Goal: Task Accomplishment & Management: Complete application form

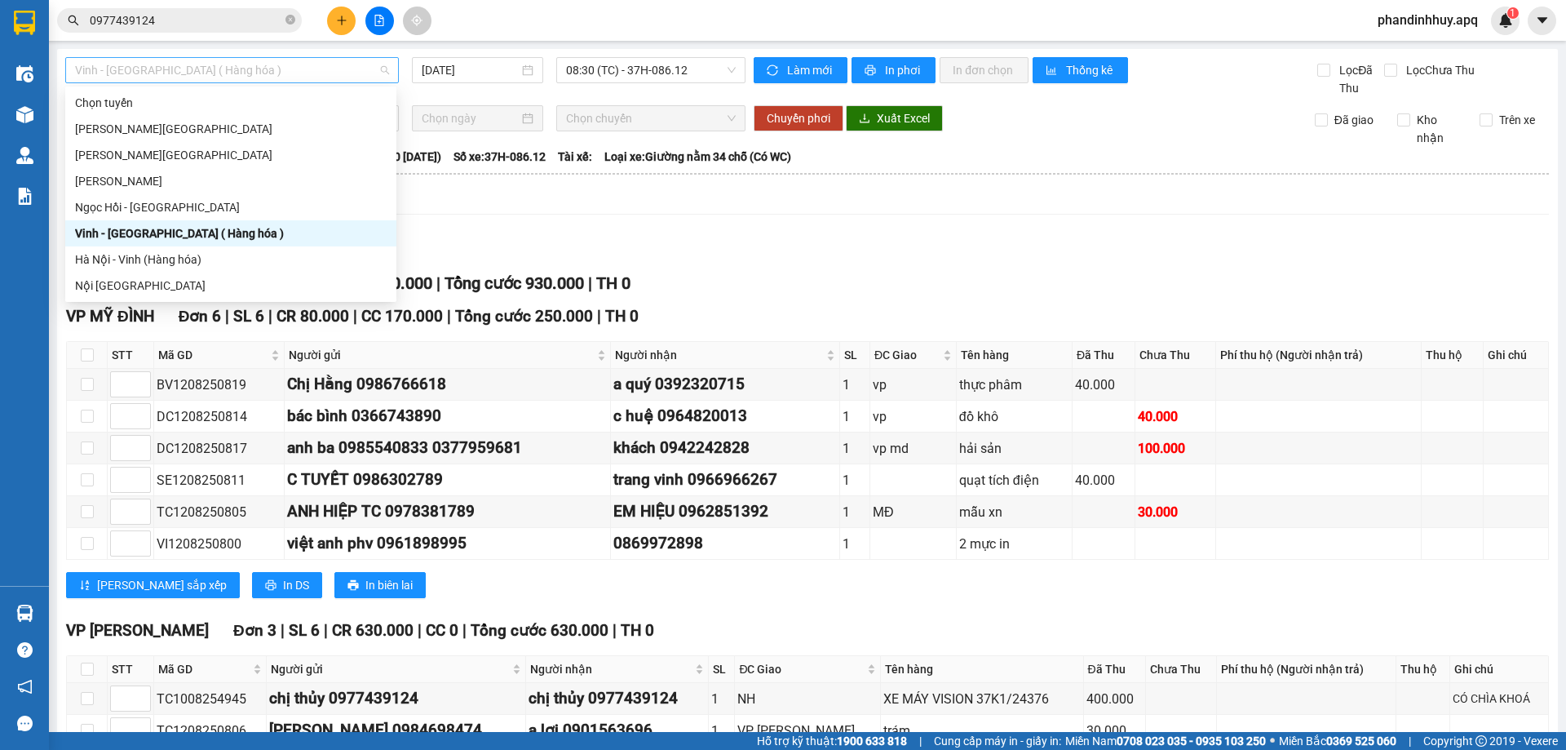
click at [341, 61] on span "Vinh - [GEOGRAPHIC_DATA] ( Hàng hóa )" at bounding box center [232, 70] width 314 height 24
click at [245, 233] on div "Vinh - [GEOGRAPHIC_DATA] ( Hàng hóa )" at bounding box center [231, 233] width 312 height 18
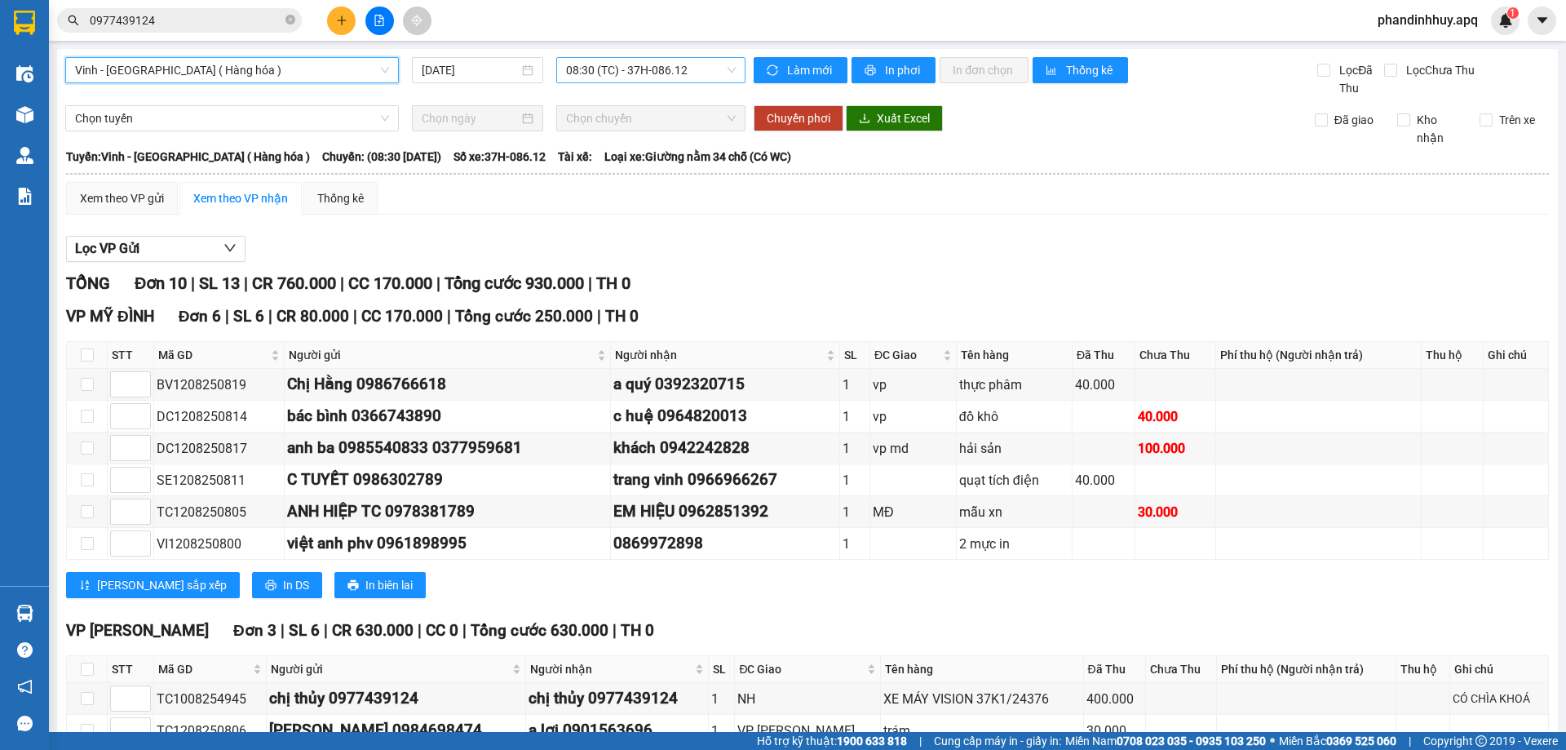
click at [728, 71] on span "08:30 (TC) - 37H-086.12" at bounding box center [651, 70] width 170 height 24
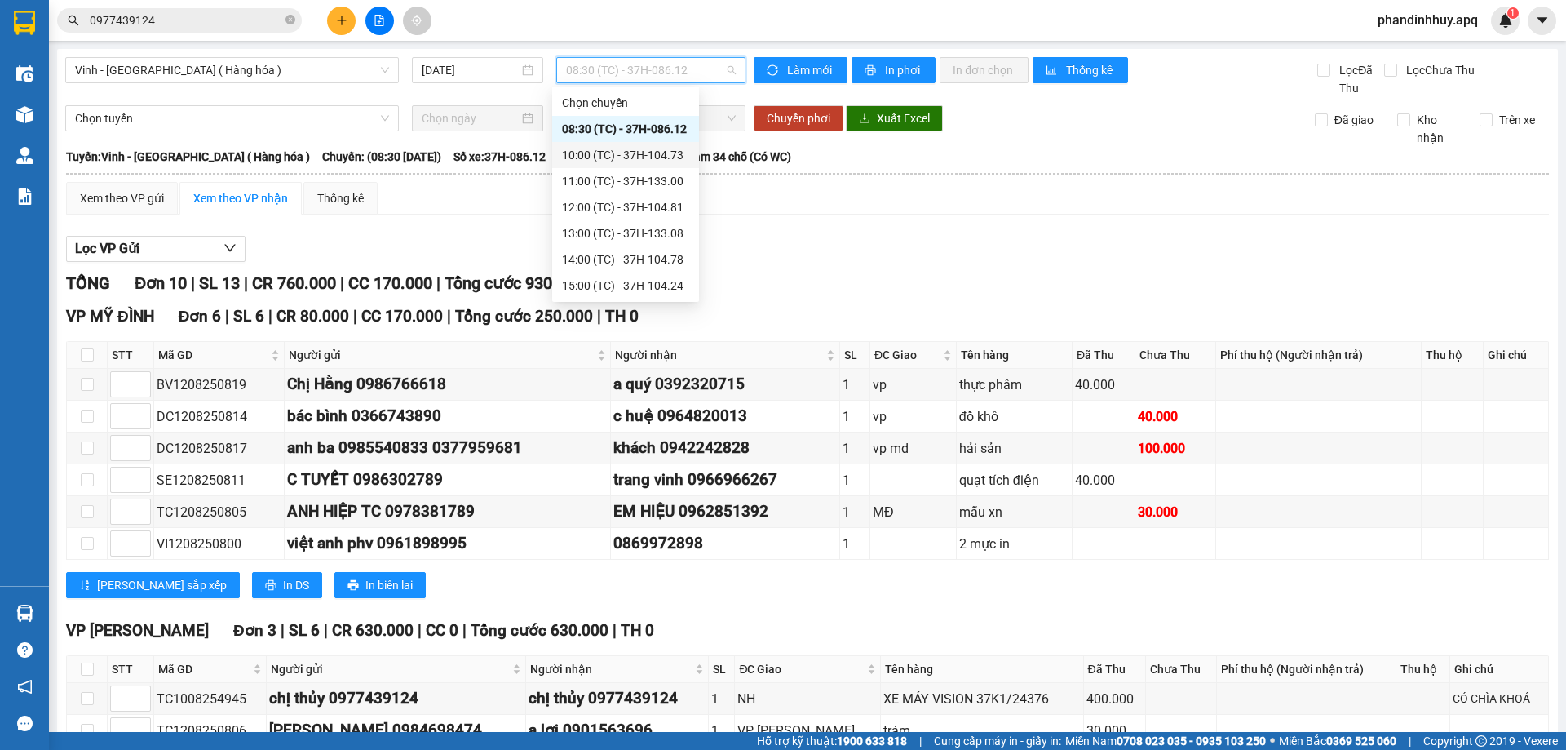
click at [675, 150] on div "10:00 (TC) - 37H-104.73" at bounding box center [625, 155] width 127 height 18
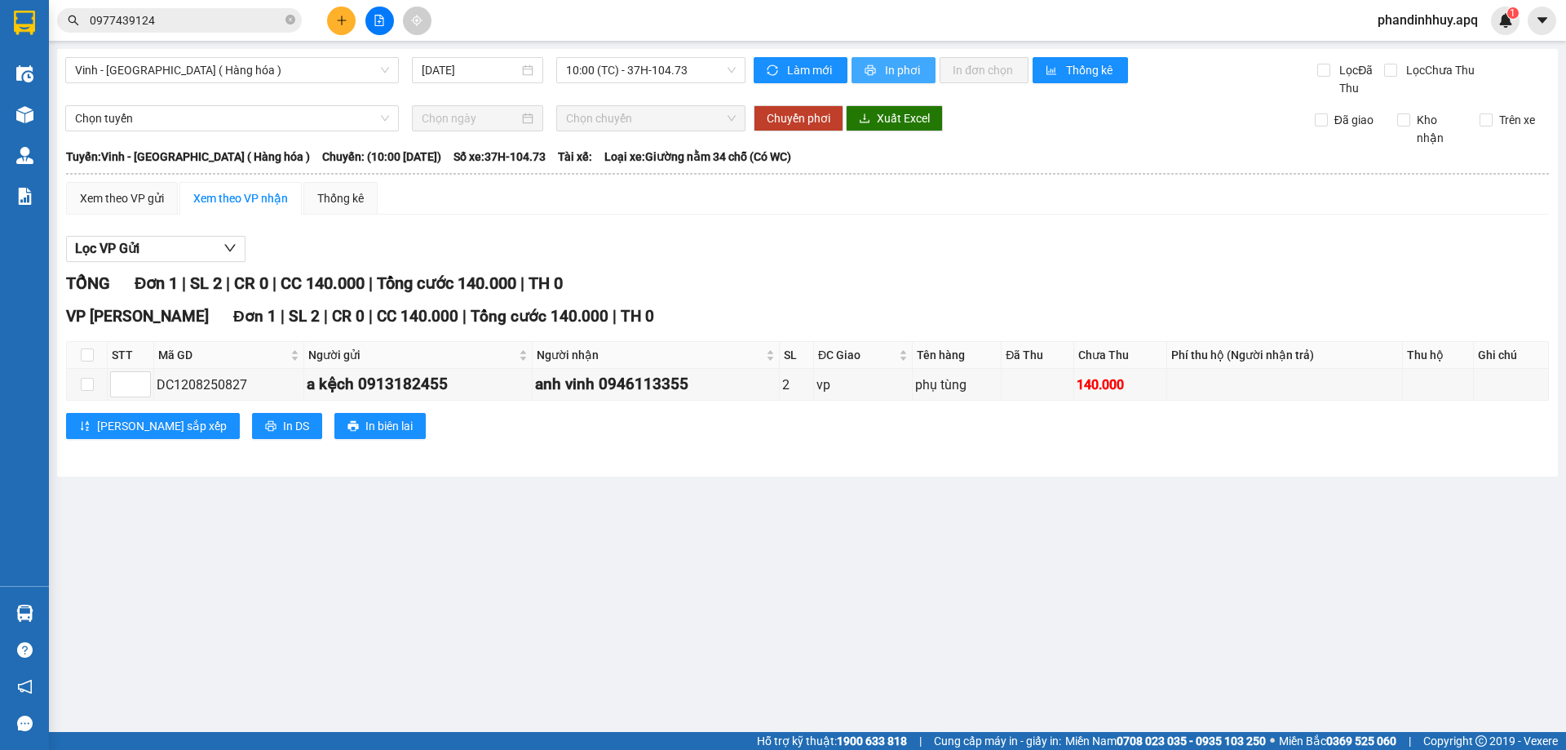
click at [901, 71] on span "In phơi" at bounding box center [904, 70] width 38 height 18
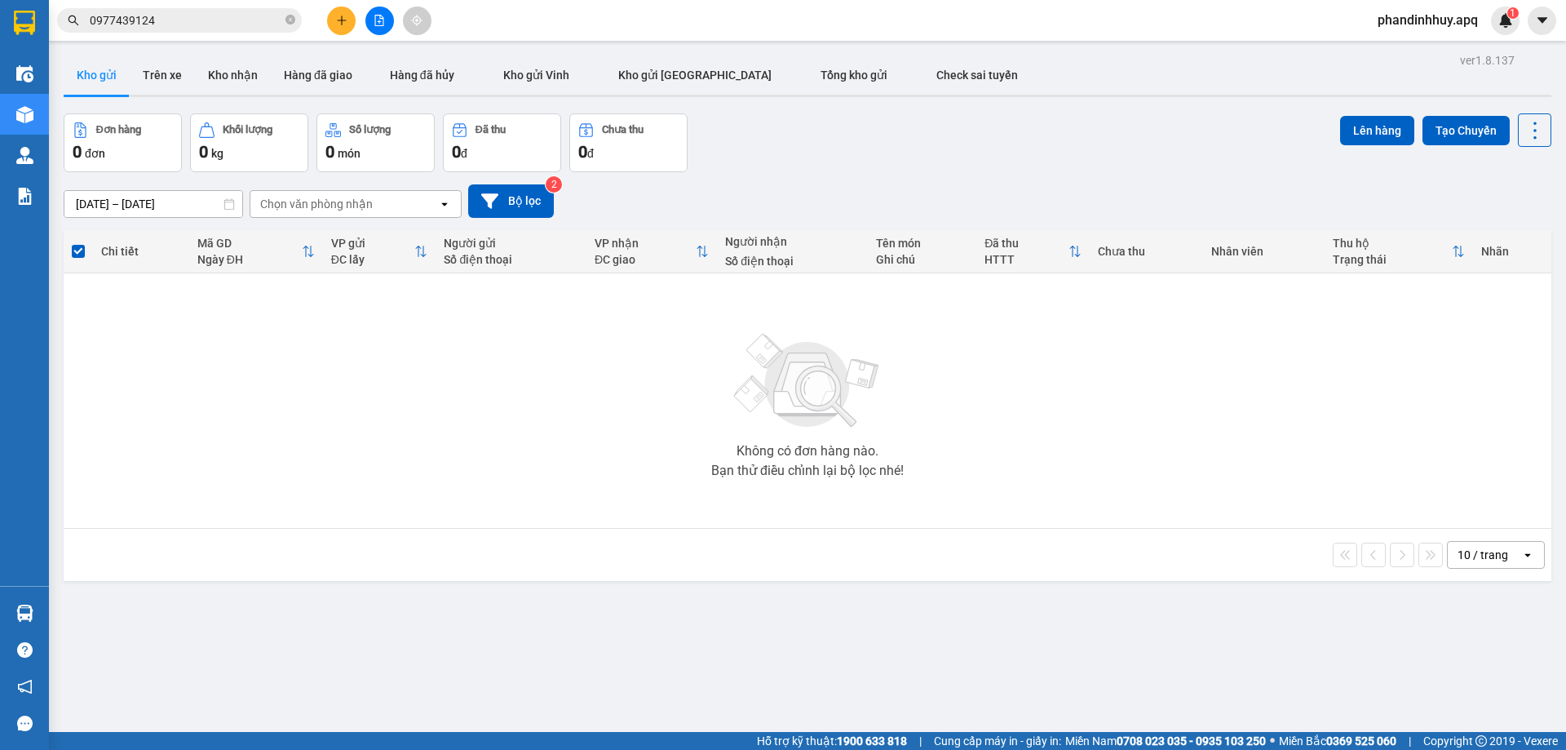
click at [225, 28] on input "0977439124" at bounding box center [186, 20] width 193 height 18
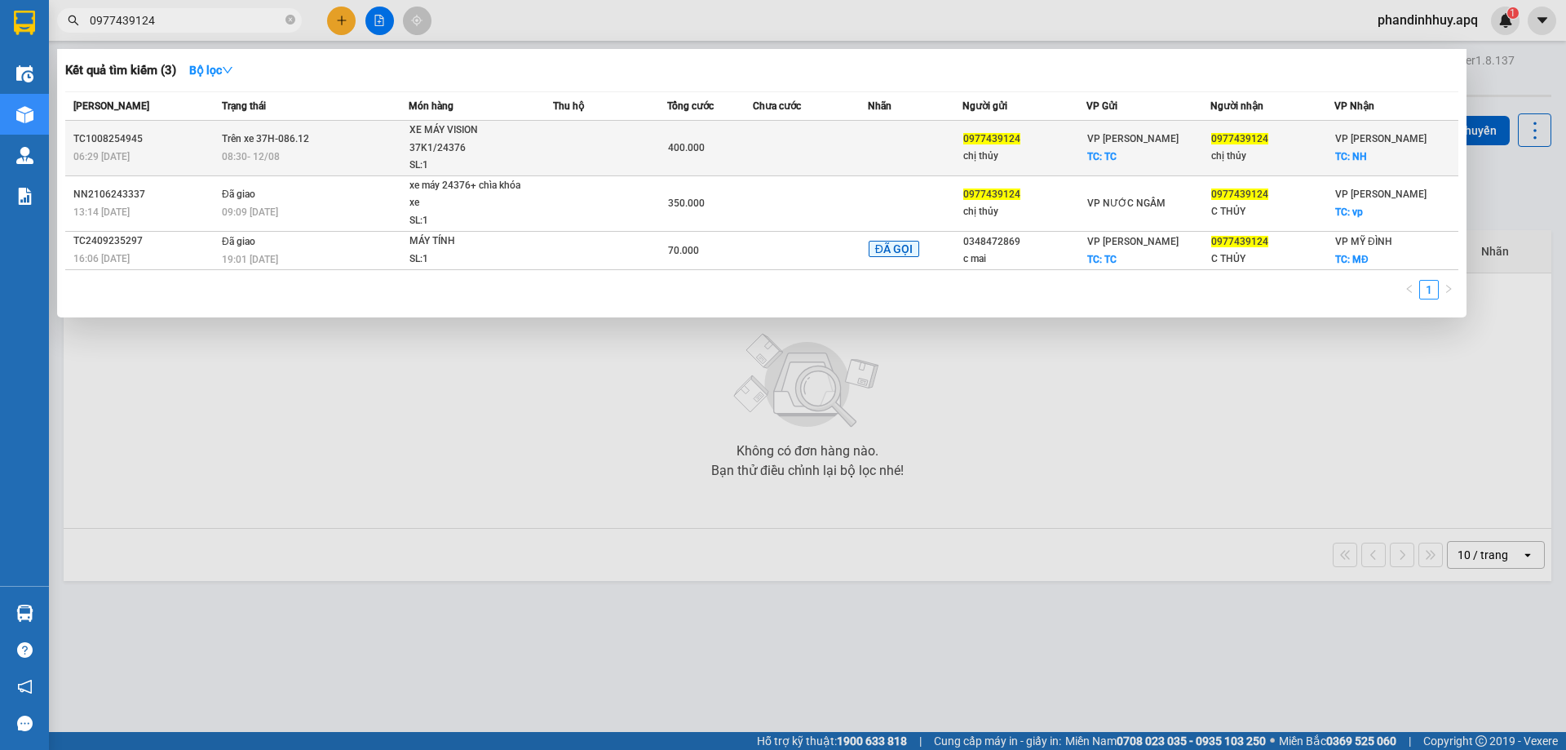
click at [547, 135] on span "XE MÁY VISION 37K1/24376 SL: 1" at bounding box center [481, 148] width 144 height 53
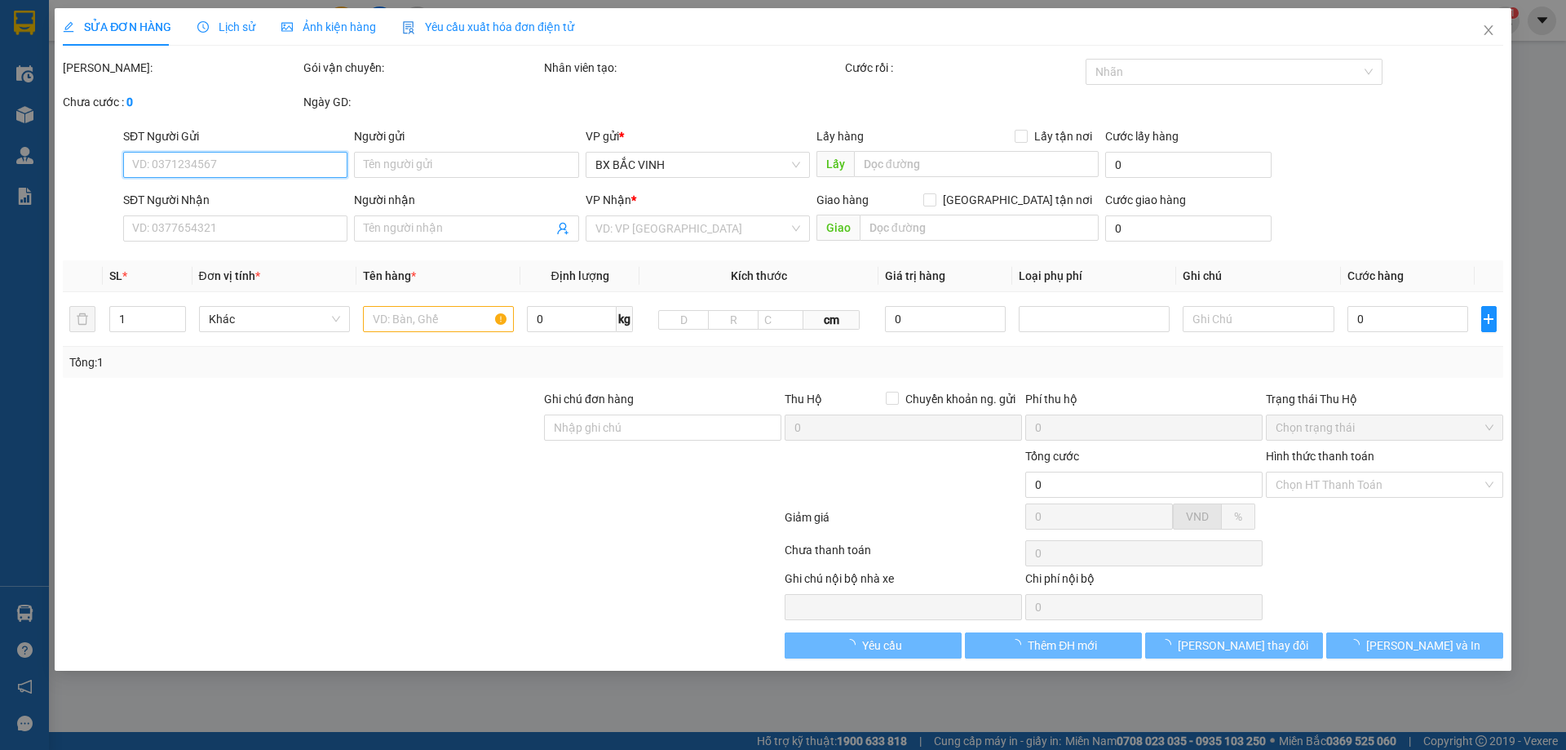
type input "0977439124"
type input "chị thủy"
checkbox input "true"
type input "TC"
type input "0977439124"
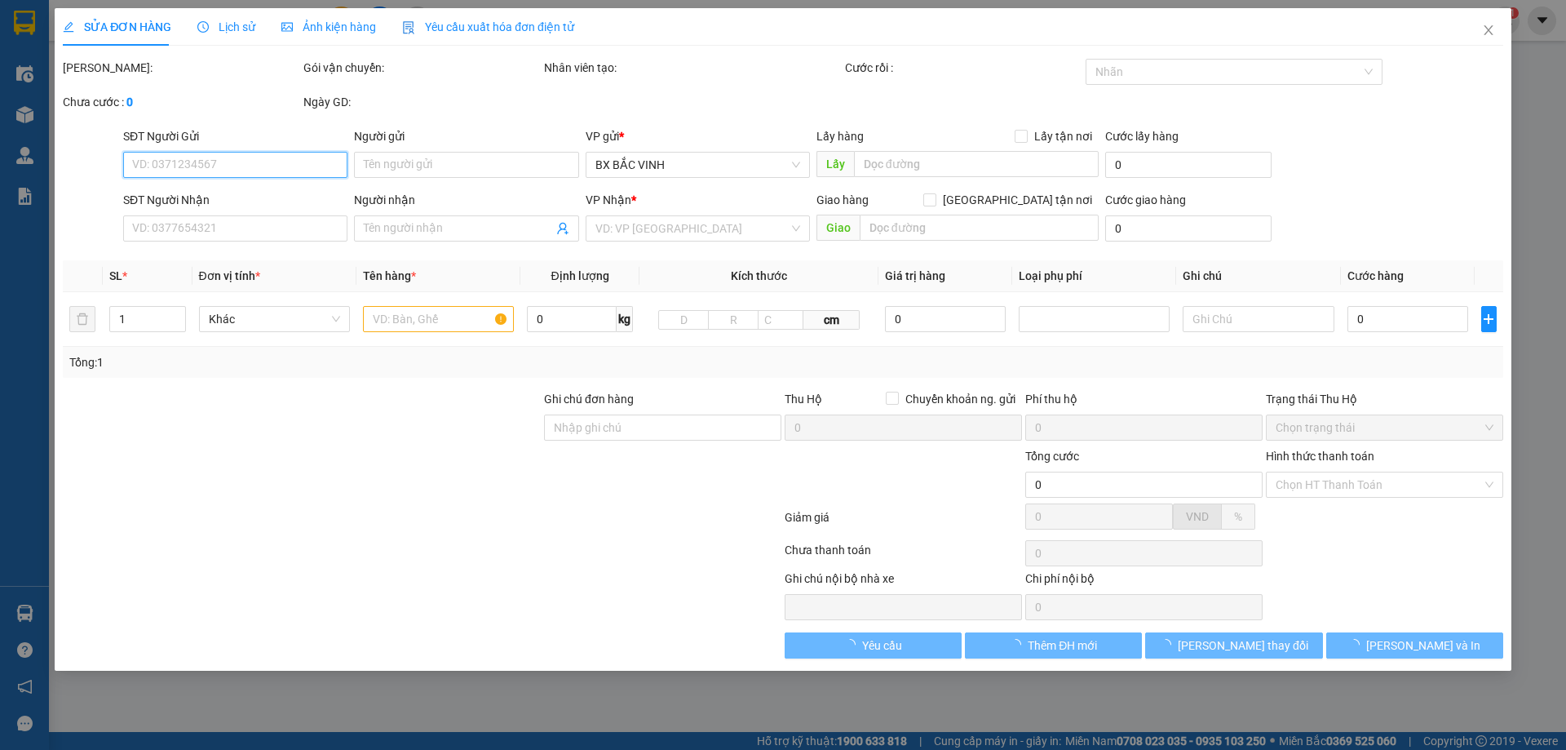
type input "chị thủy"
checkbox input "true"
type input "NH"
type input "400.000"
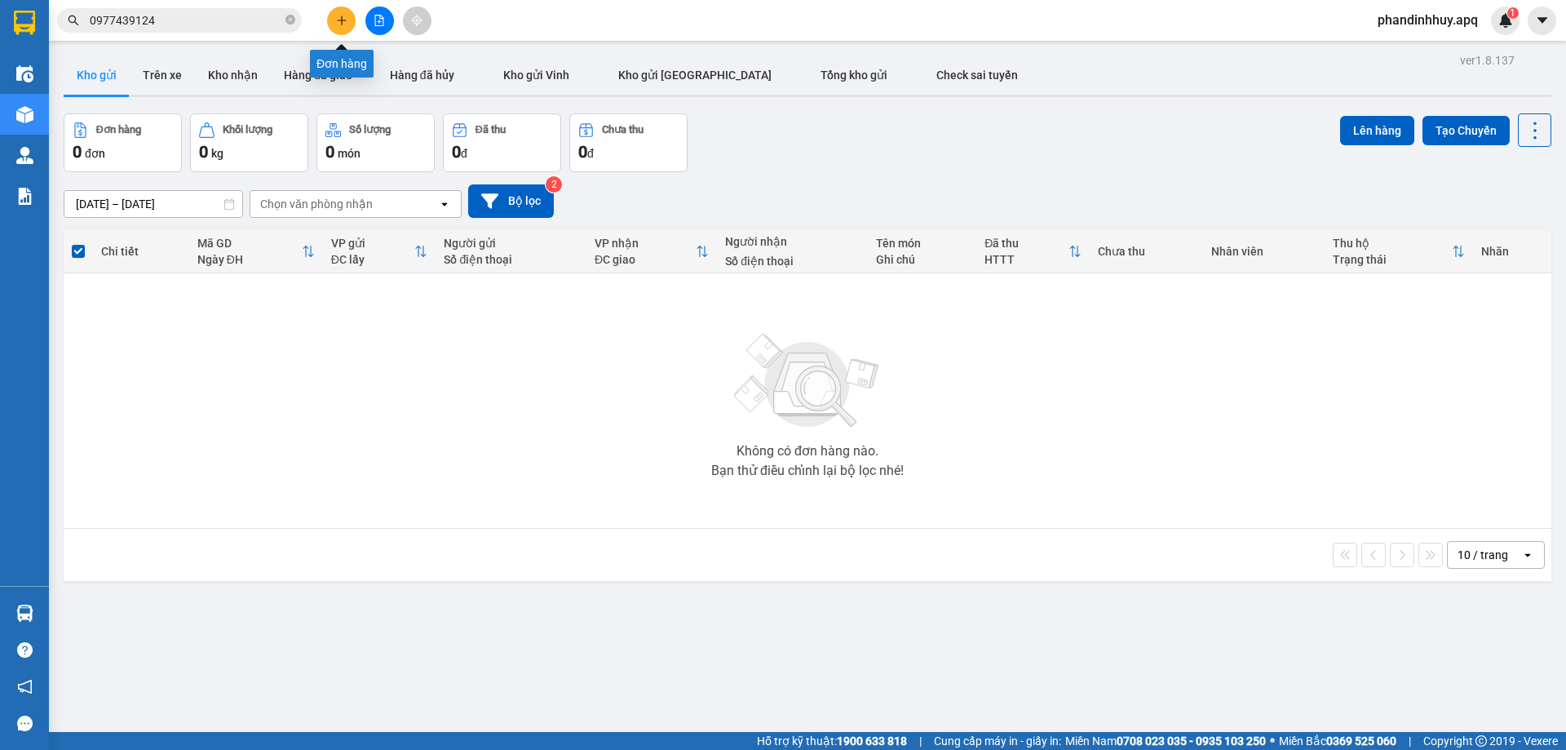
click at [338, 20] on icon "plus" at bounding box center [341, 20] width 11 height 11
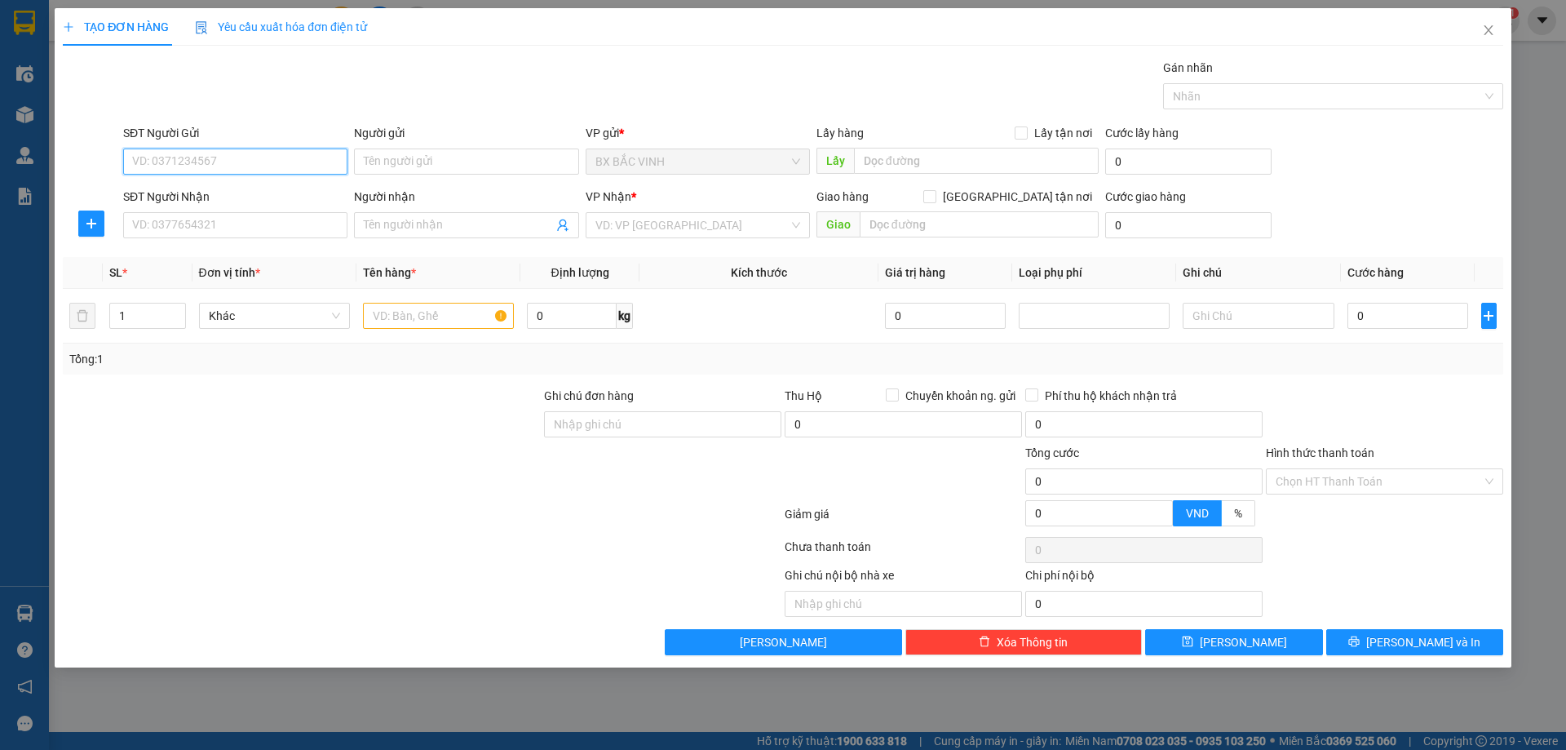
click at [271, 160] on input "SĐT Người Gửi" at bounding box center [235, 161] width 224 height 26
type input "0398022925"
click at [263, 195] on div "0398022925 - chị thơm" at bounding box center [235, 194] width 205 height 18
type input "chị thơm"
type input "0398022925"
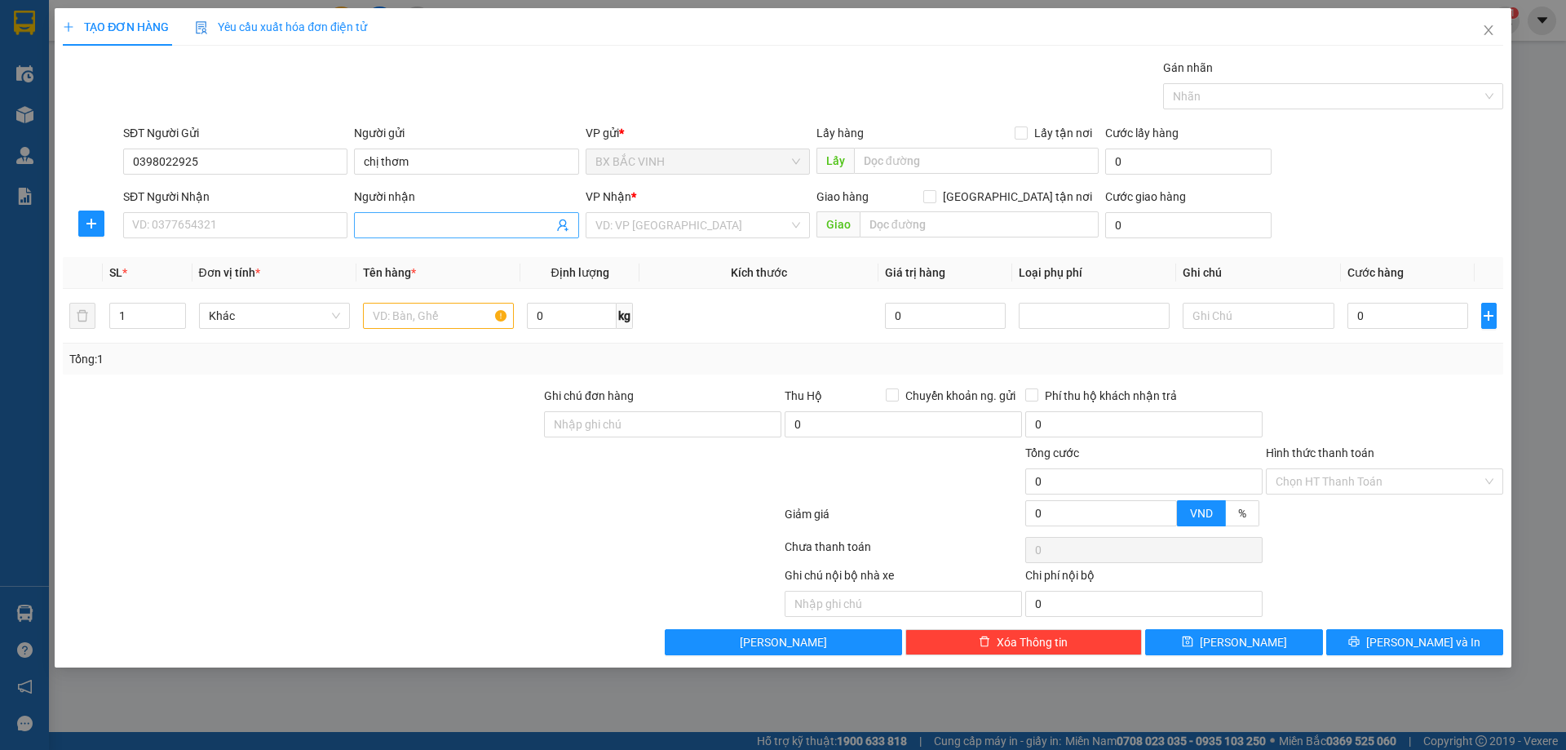
click at [565, 225] on icon "user-add" at bounding box center [562, 225] width 13 height 13
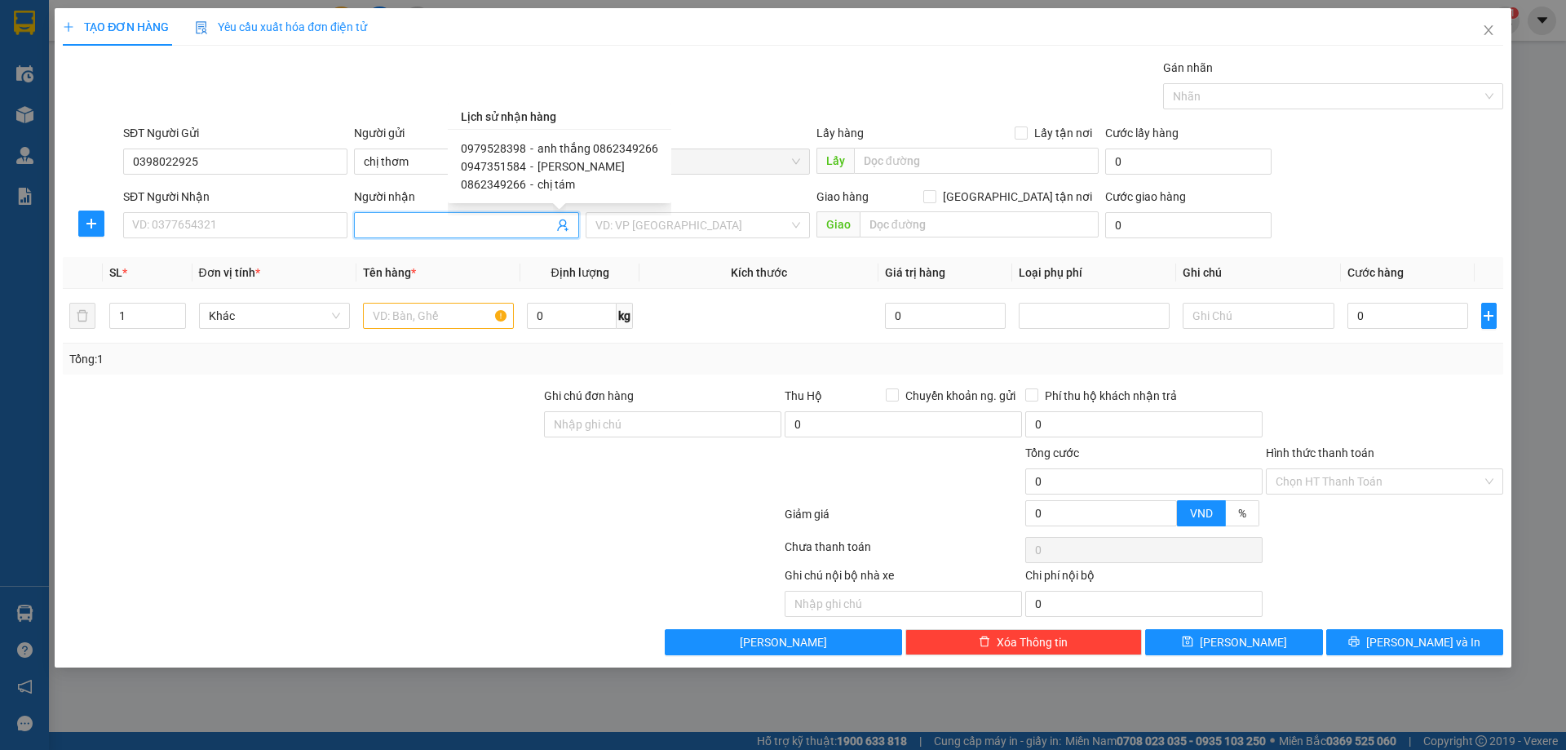
click at [587, 147] on span "anh thắng 0862349266" at bounding box center [598, 148] width 121 height 13
type input "0979528398"
type input "anh thắng 0862349266"
type input "số 2 , [STREET_ADDRESS]"
type input "80000"
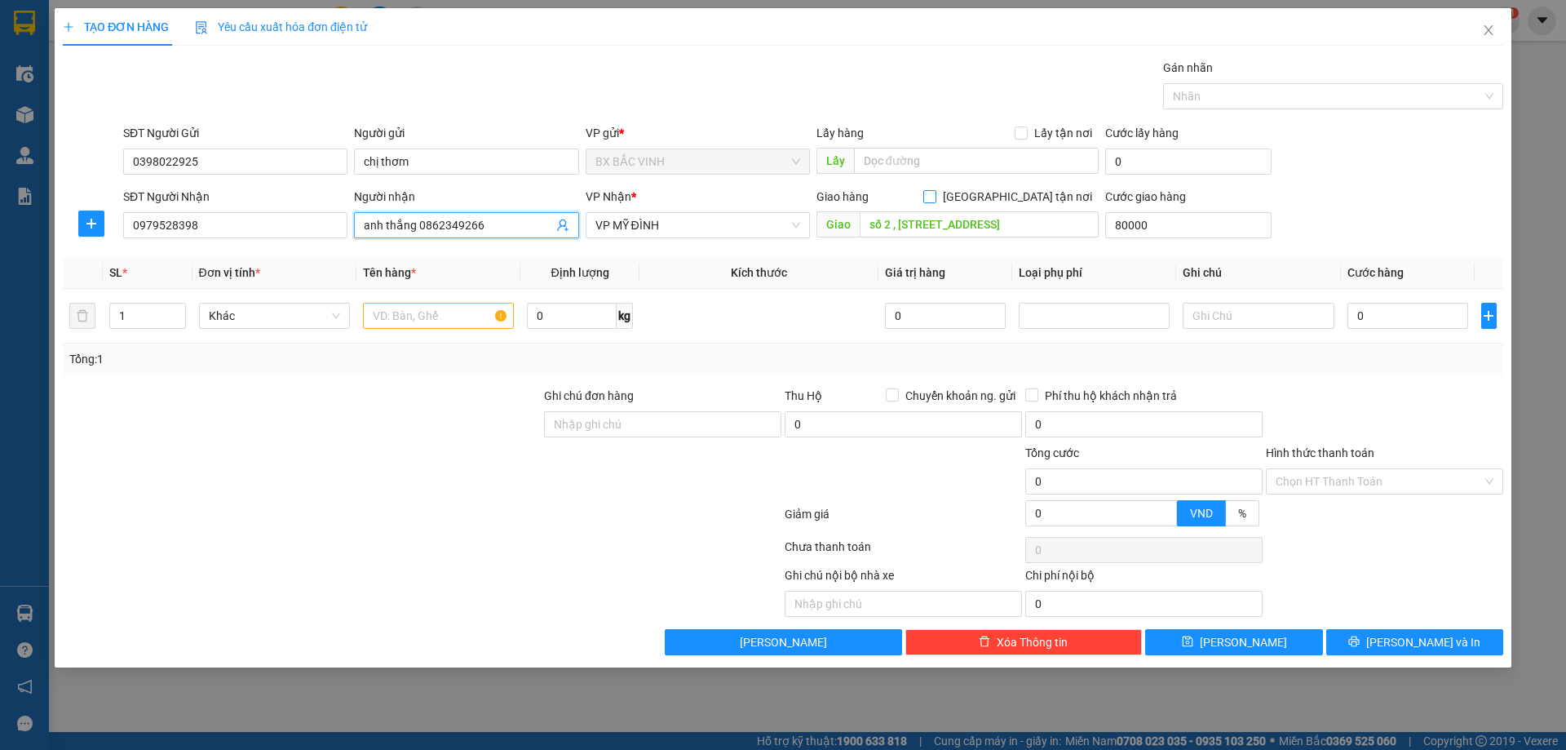
click at [1025, 193] on span "[GEOGRAPHIC_DATA] tận nơi" at bounding box center [1017, 197] width 162 height 18
click at [935, 193] on input "[GEOGRAPHIC_DATA] tận nơi" at bounding box center [928, 195] width 11 height 11
checkbox input "true"
type input "80.000"
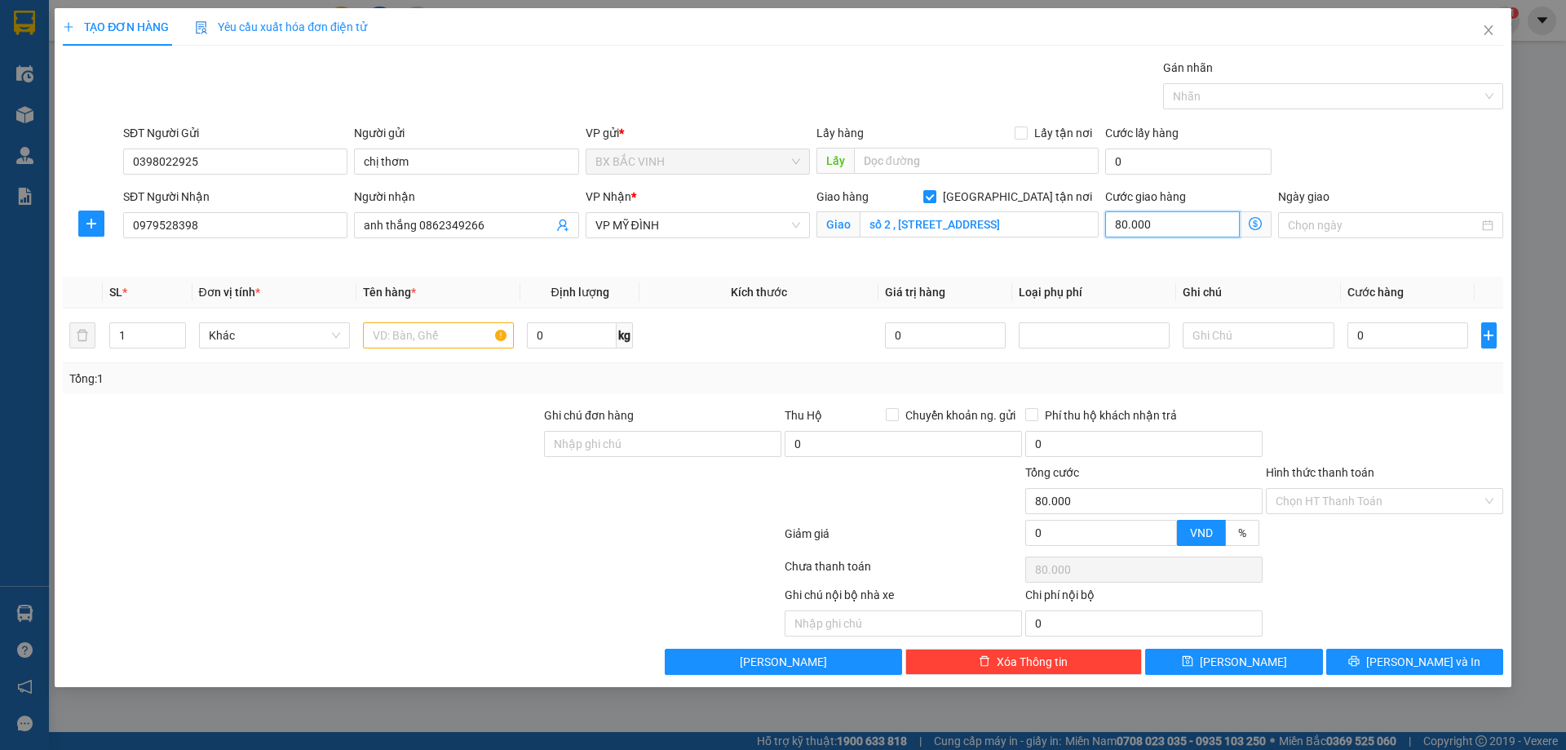
click at [1153, 225] on input "80.000" at bounding box center [1172, 224] width 135 height 26
type input "0"
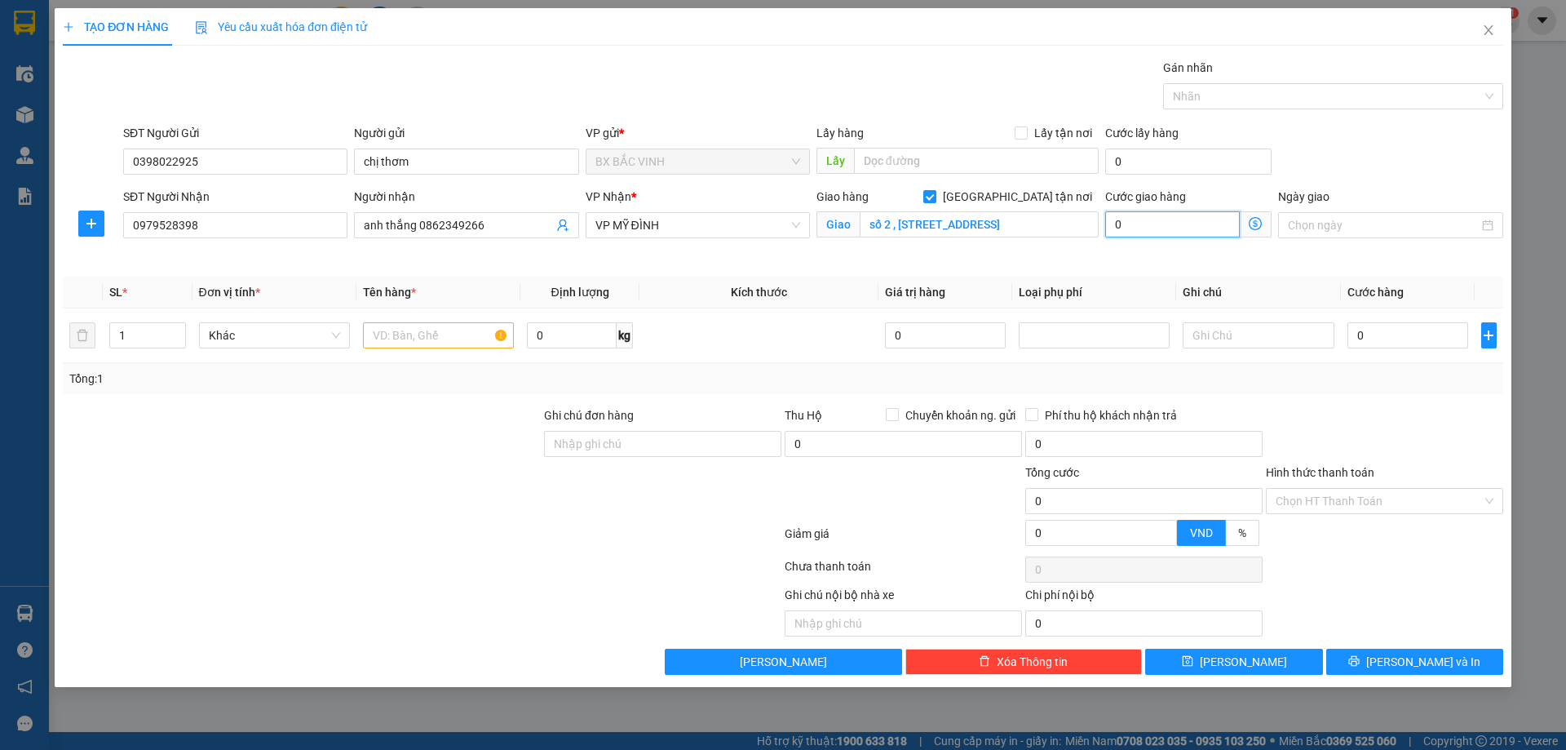
type input "1"
type input "10"
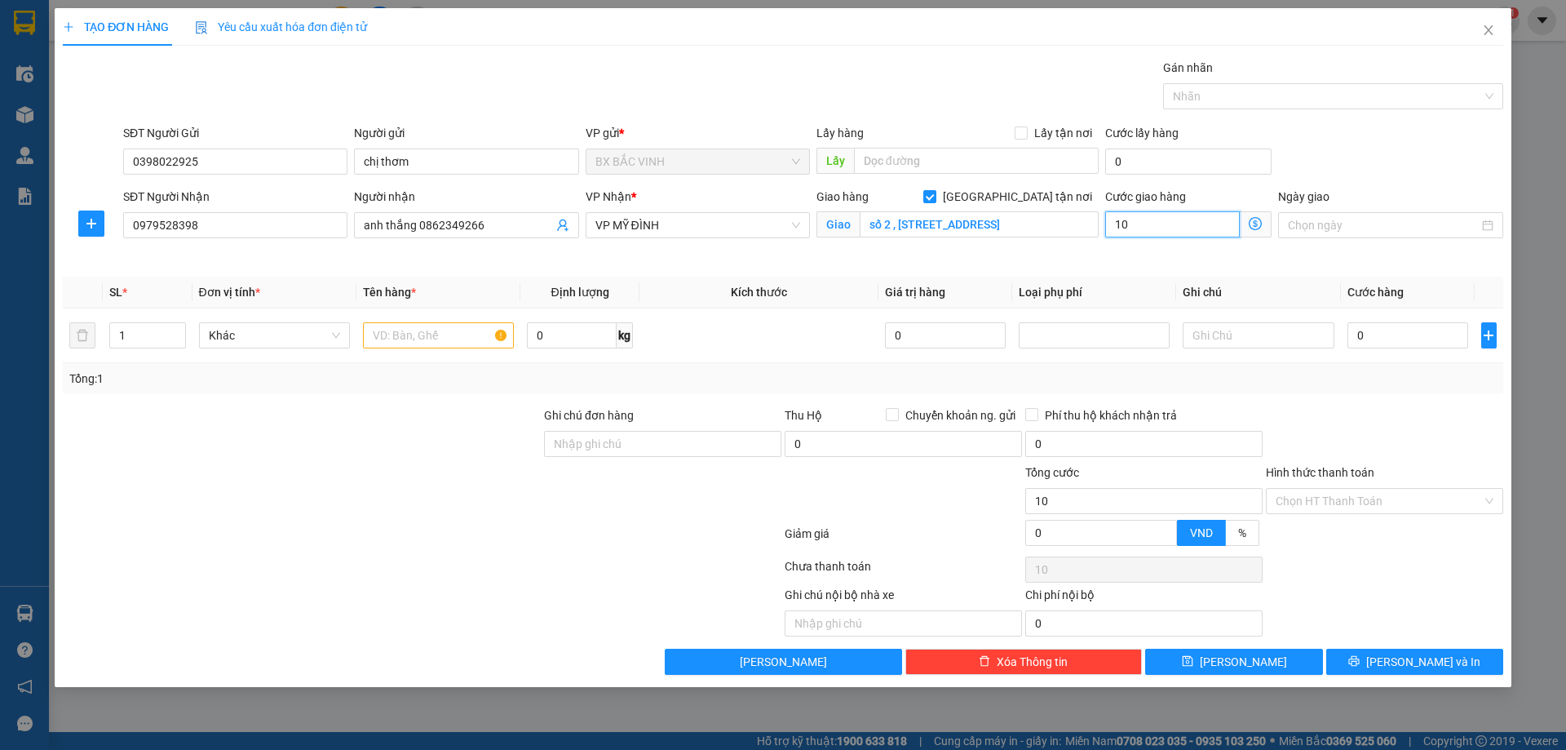
type input "100"
type input "1.000"
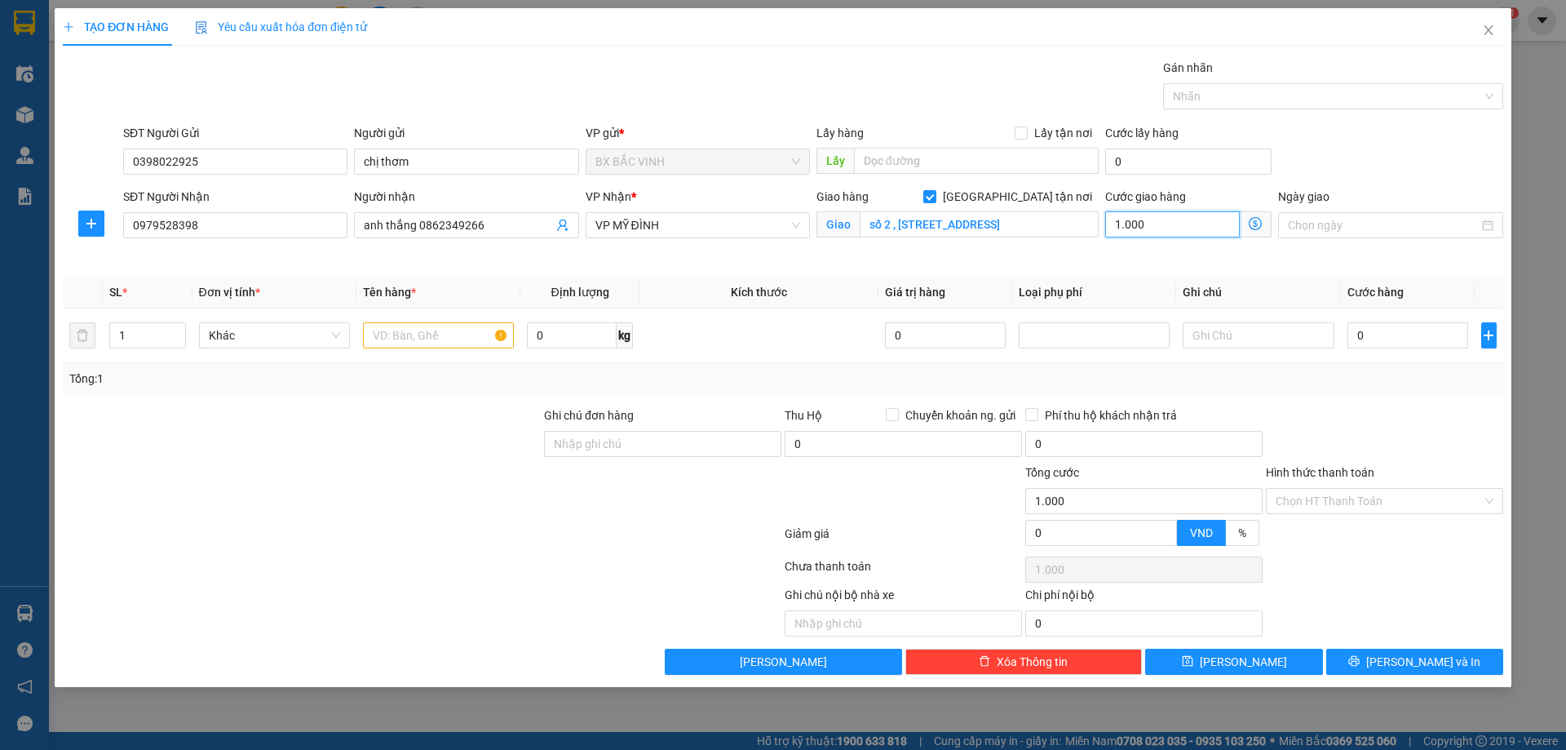
type input "10.000"
type input "100.000"
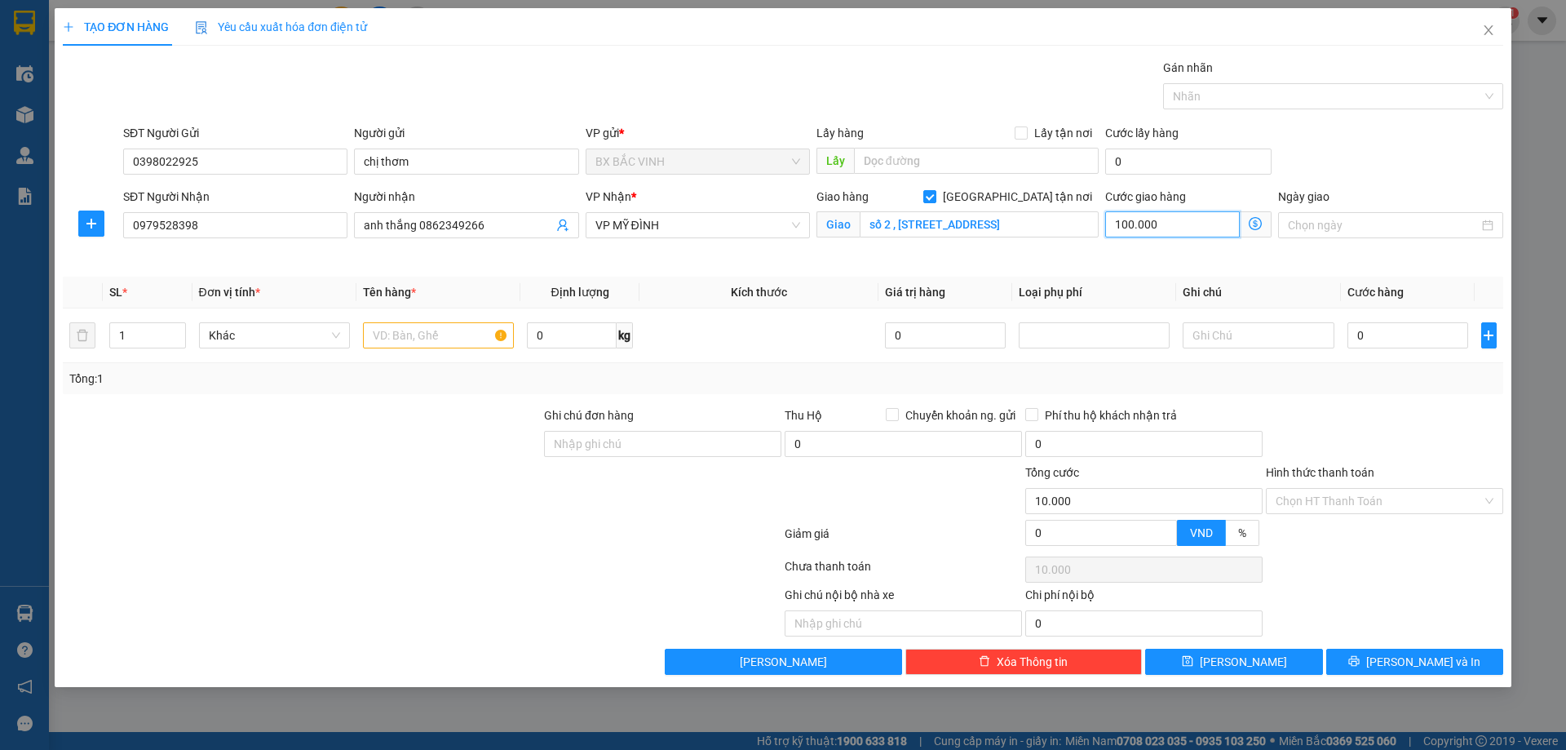
type input "100.000"
click at [1414, 335] on input "0" at bounding box center [1409, 335] width 122 height 26
click at [564, 222] on icon "user-add" at bounding box center [562, 225] width 13 height 13
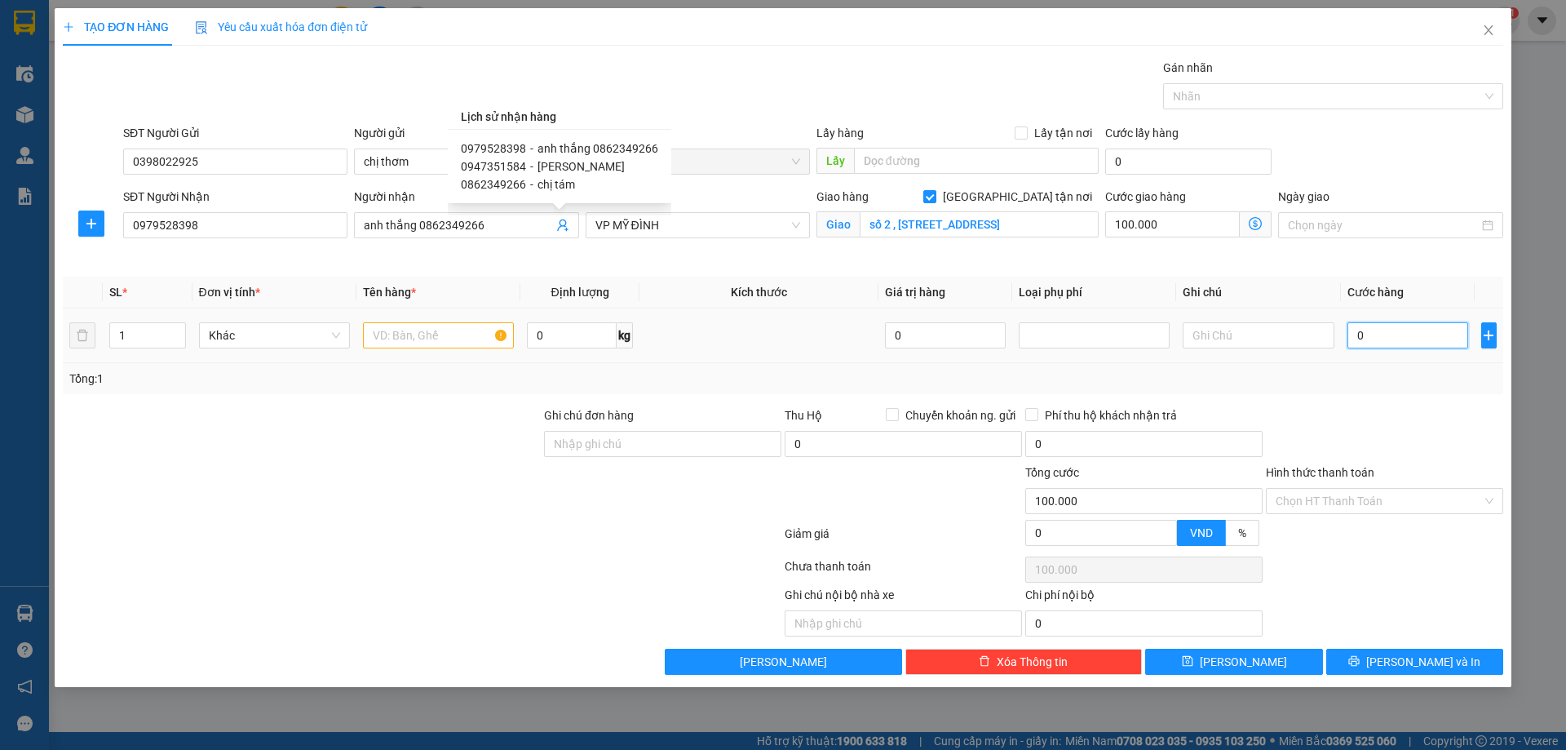
click at [1416, 342] on input "0" at bounding box center [1409, 335] width 122 height 26
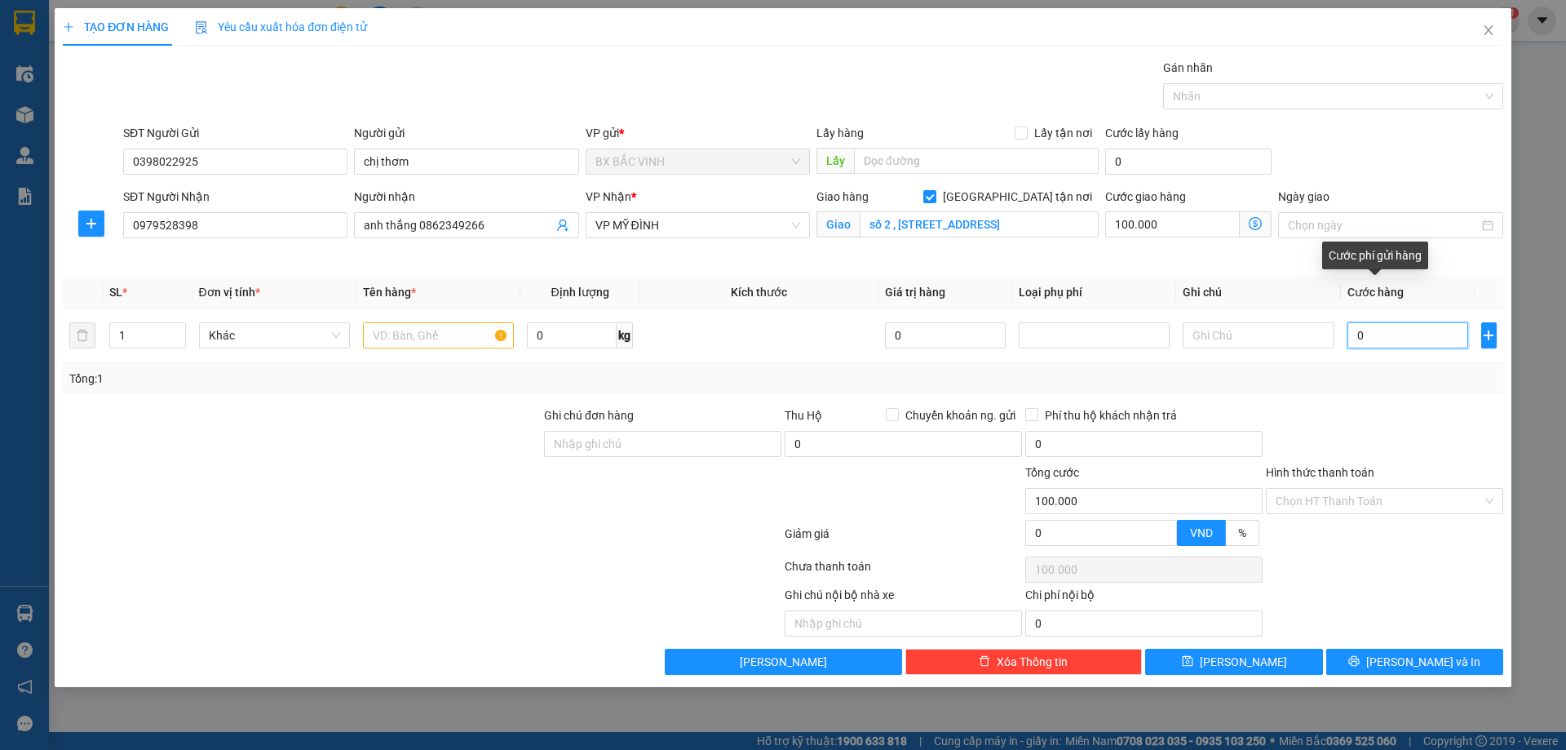
type input "7"
type input "100.007"
type input "70"
type input "100.070"
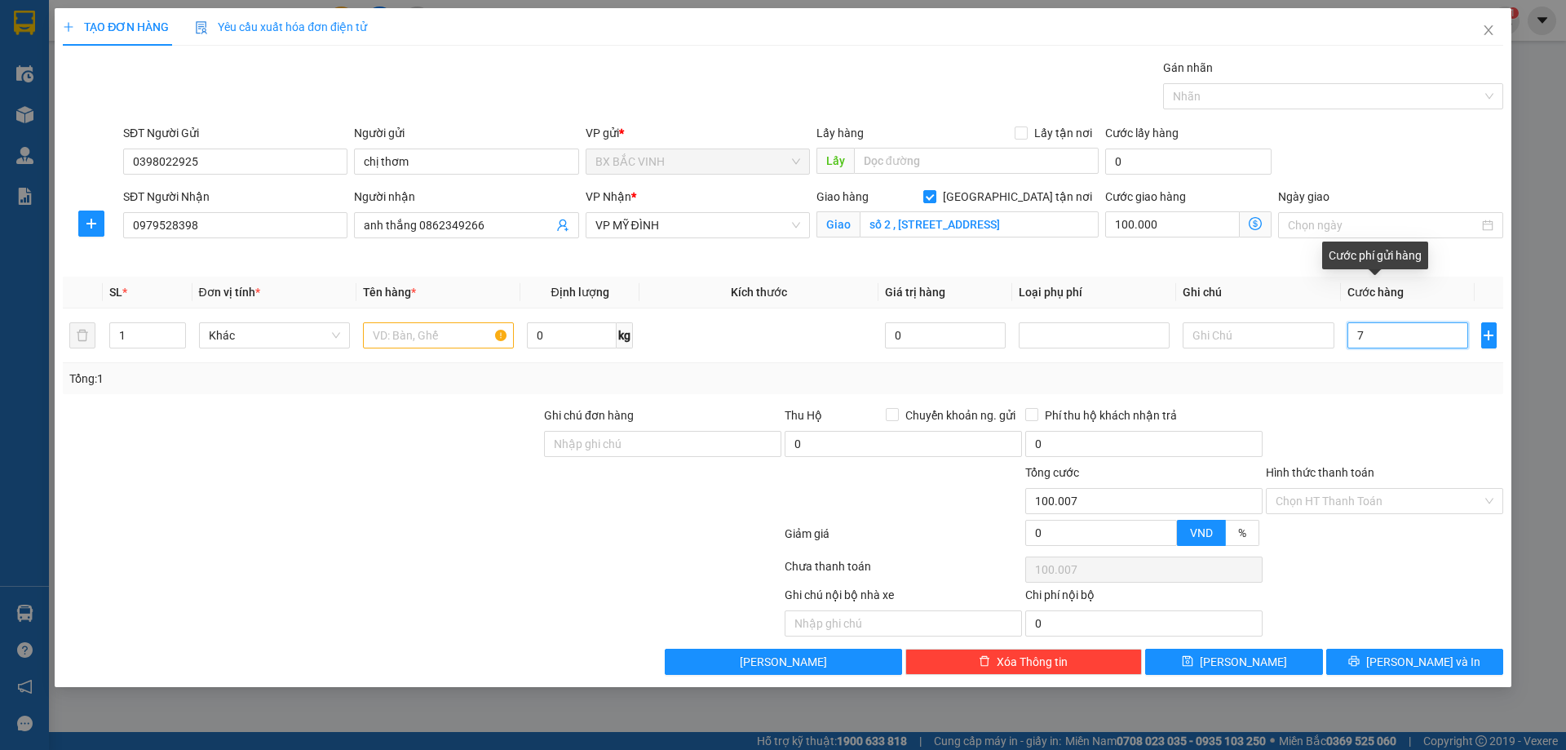
type input "100.070"
type input "700"
type input "100.700"
type input "7.000"
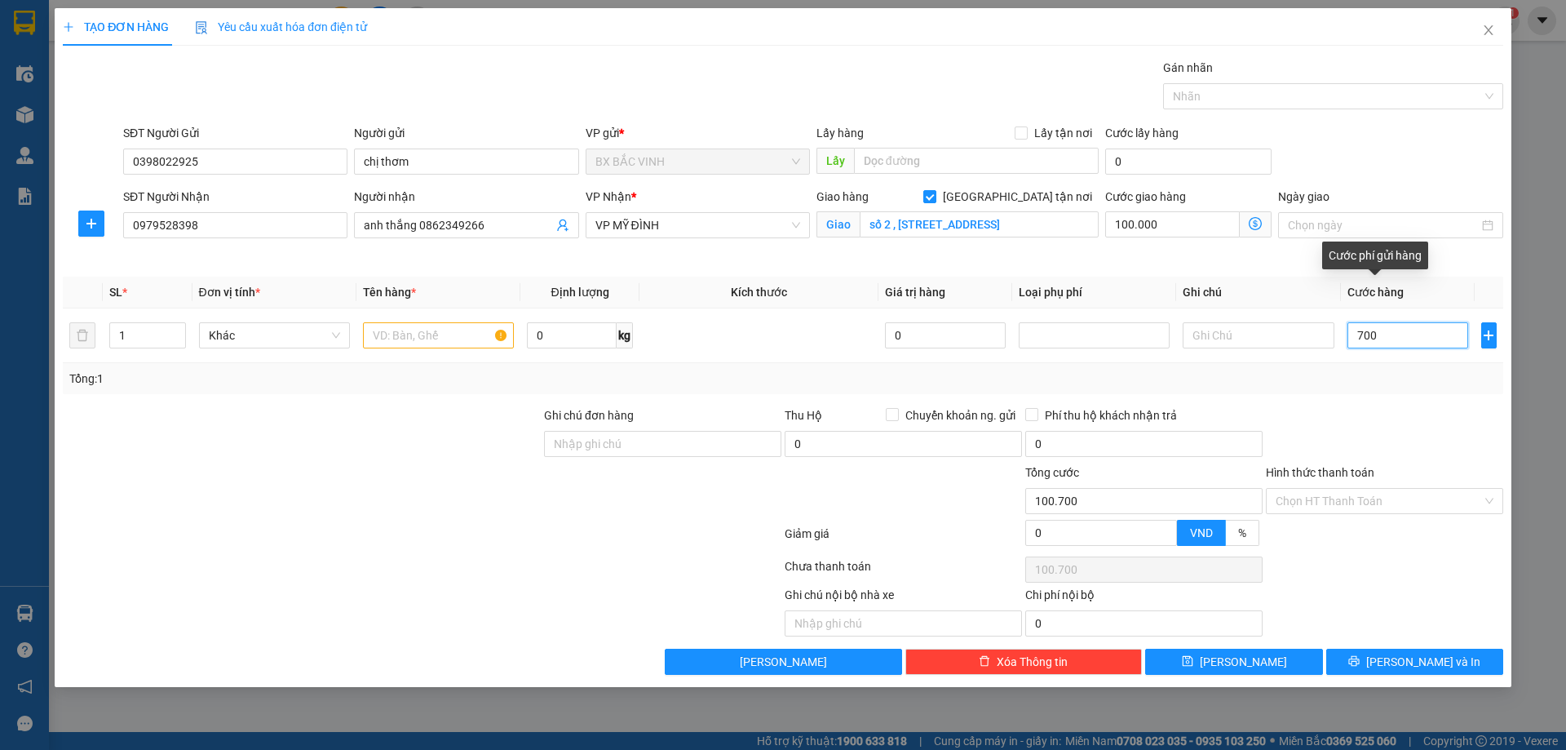
type input "107.000"
type input "70.000"
type input "170.000"
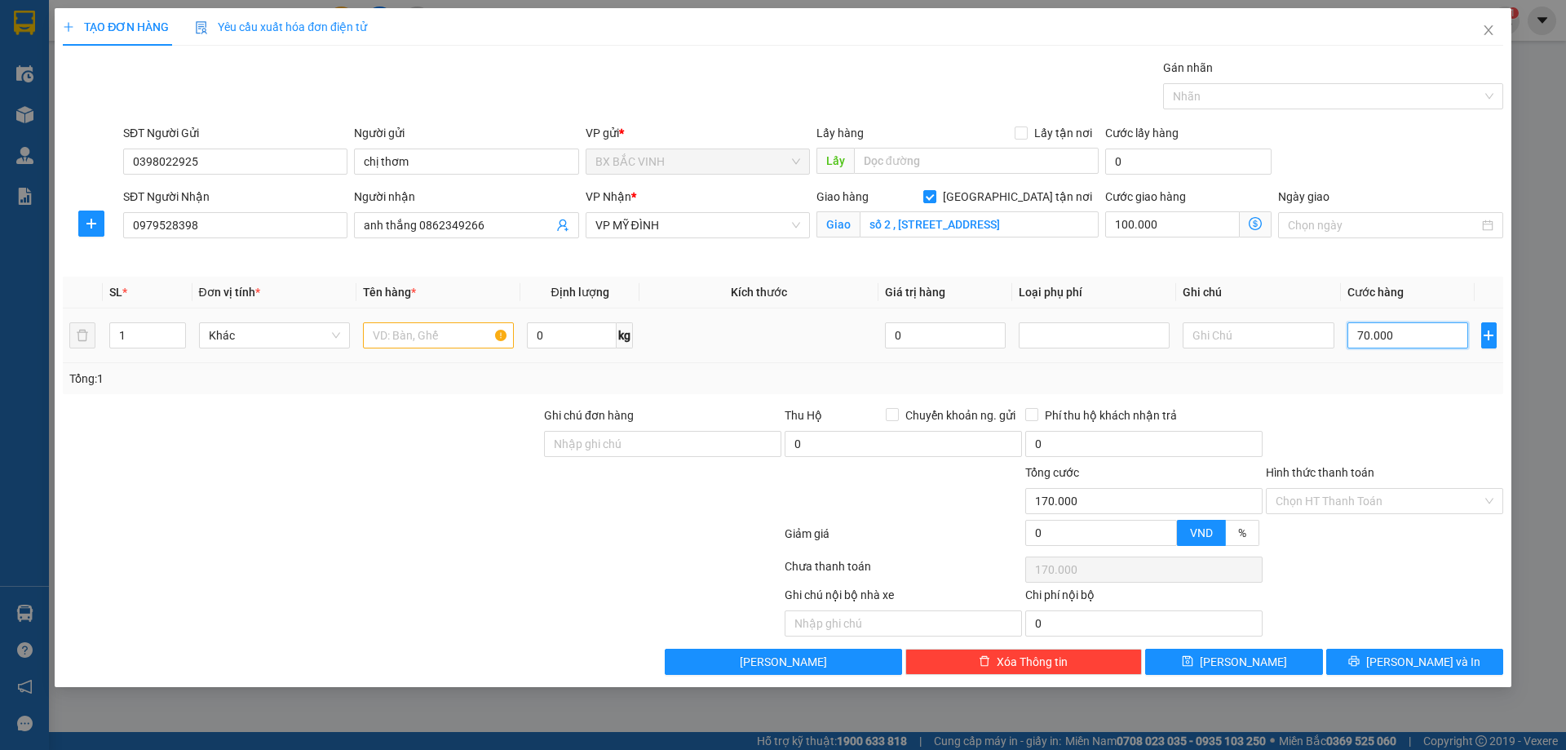
type input "70.000"
click at [433, 342] on input "text" at bounding box center [438, 335] width 151 height 26
type input "thực phẩm"
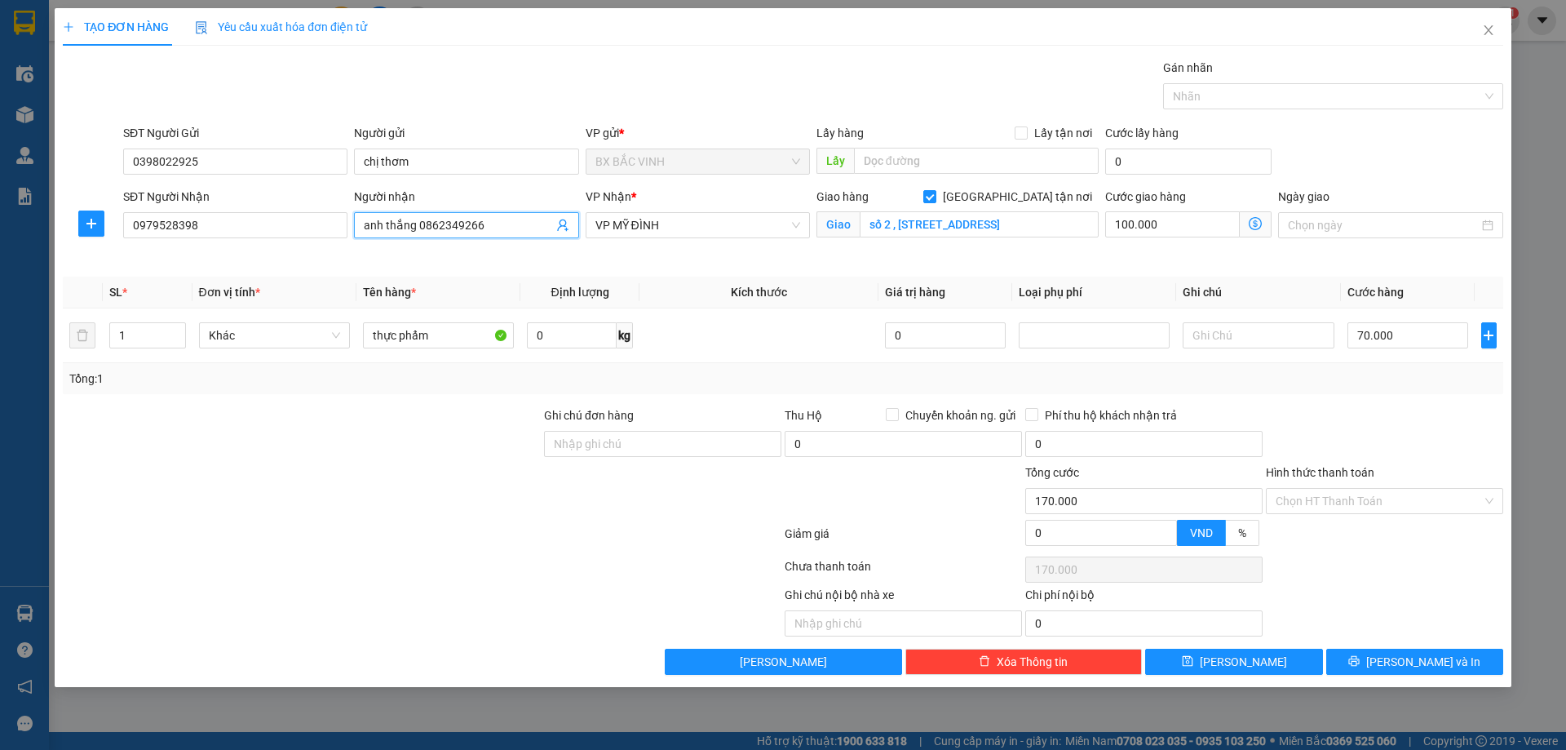
click at [567, 225] on icon "user-add" at bounding box center [562, 225] width 13 height 13
click at [1395, 505] on input "Hình thức thanh toán" at bounding box center [1379, 501] width 206 height 24
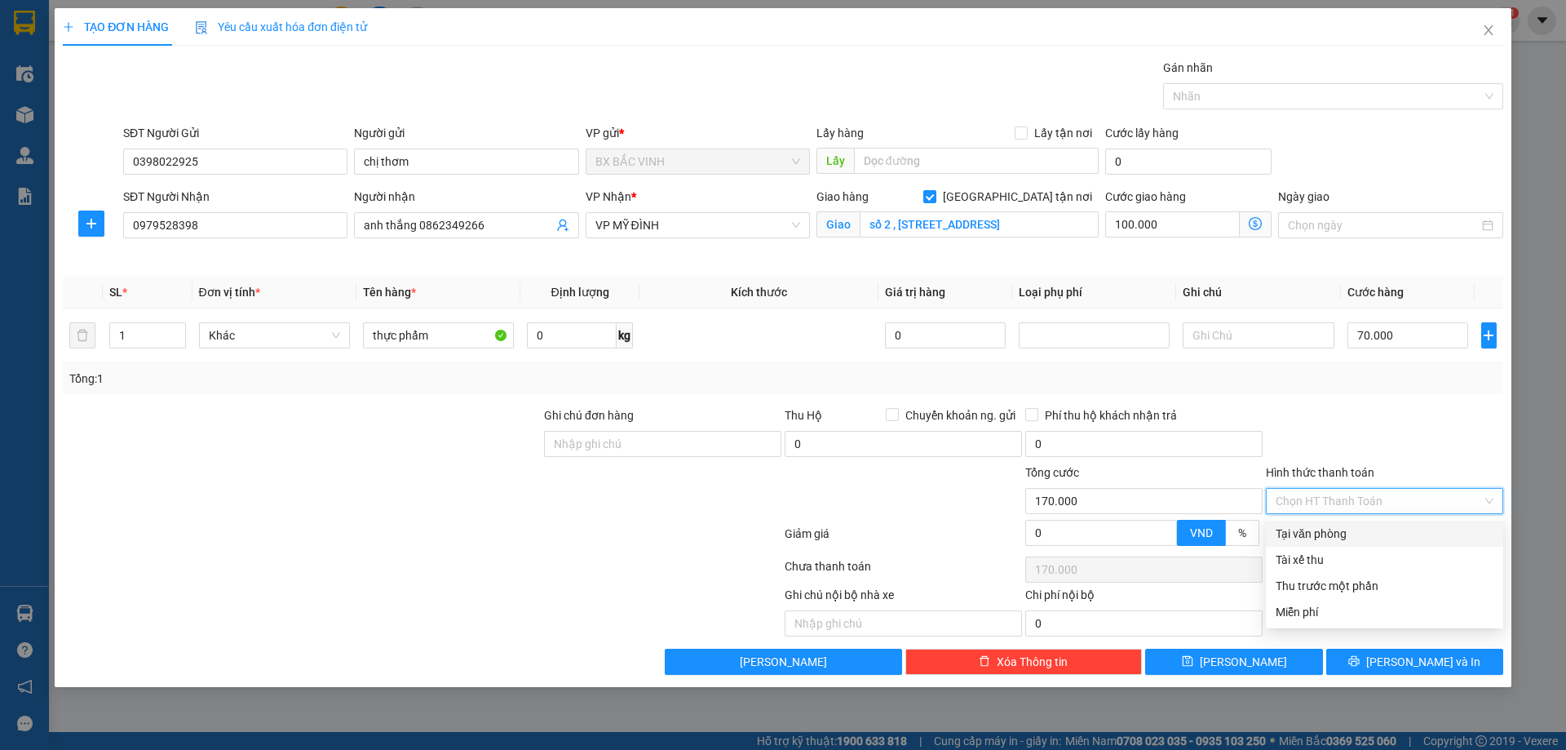
click at [1367, 528] on div "Tại văn phòng" at bounding box center [1385, 534] width 218 height 18
type input "0"
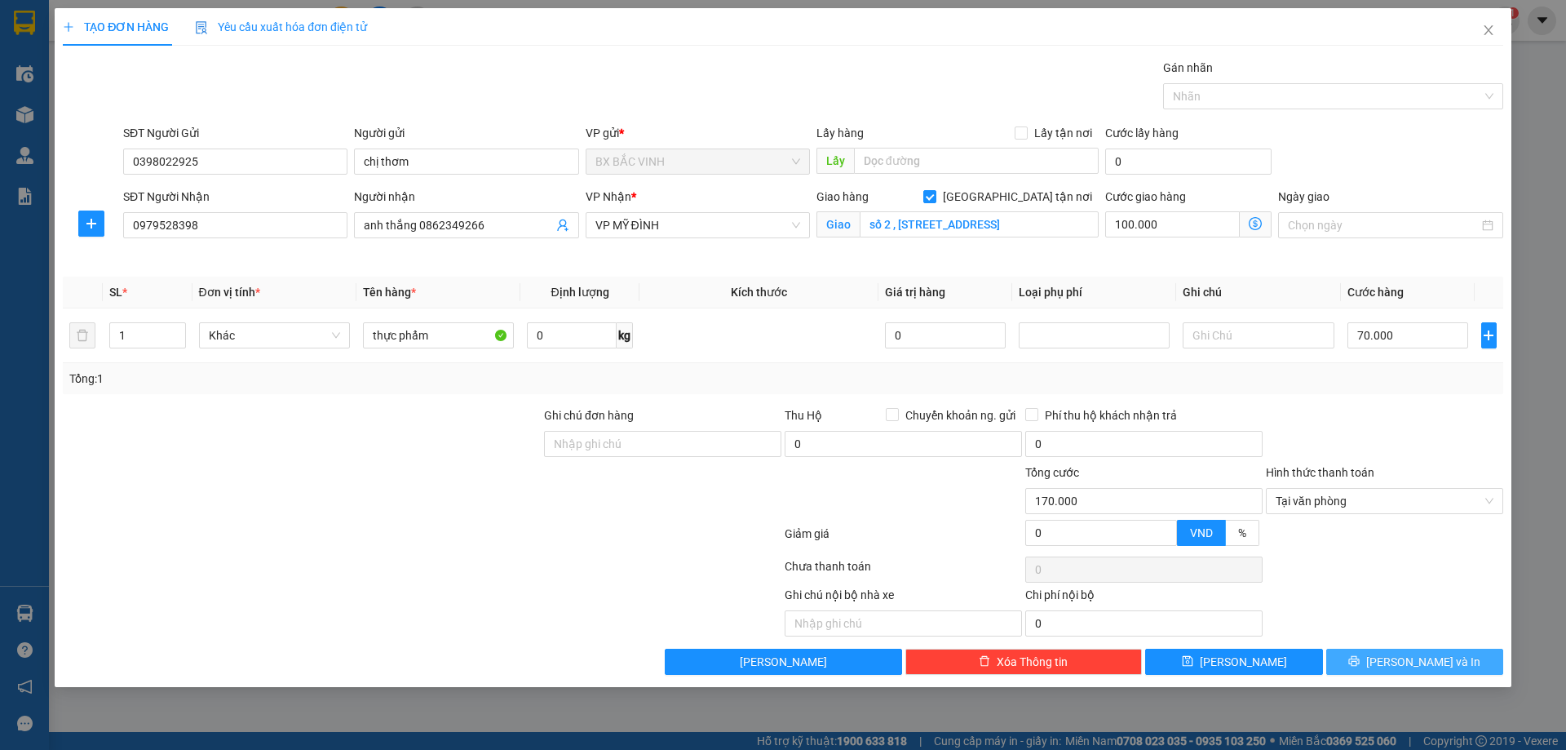
click at [1410, 655] on span "[PERSON_NAME] và In" at bounding box center [1423, 662] width 114 height 18
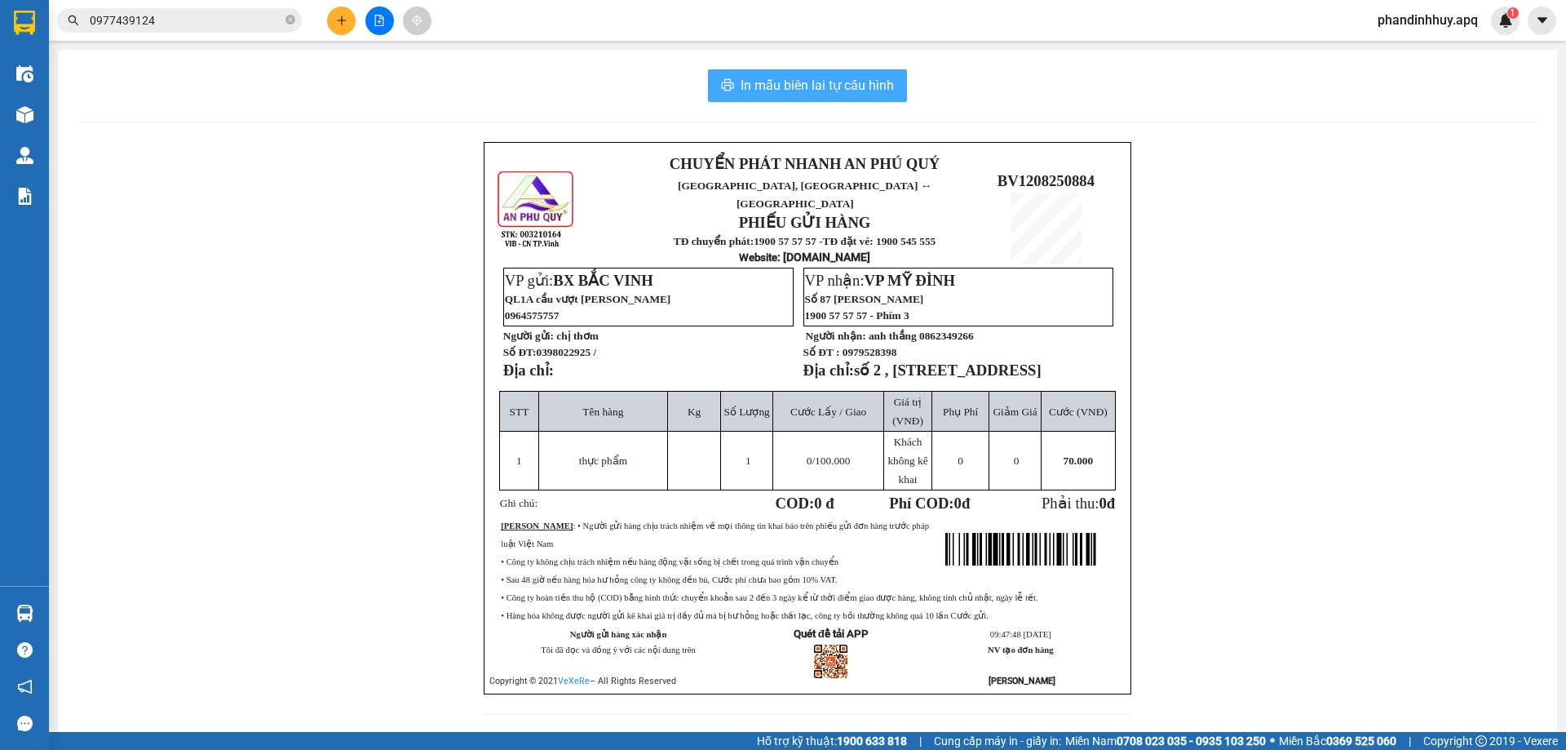
click at [803, 82] on span "In mẫu biên lai tự cấu hình" at bounding box center [817, 85] width 153 height 20
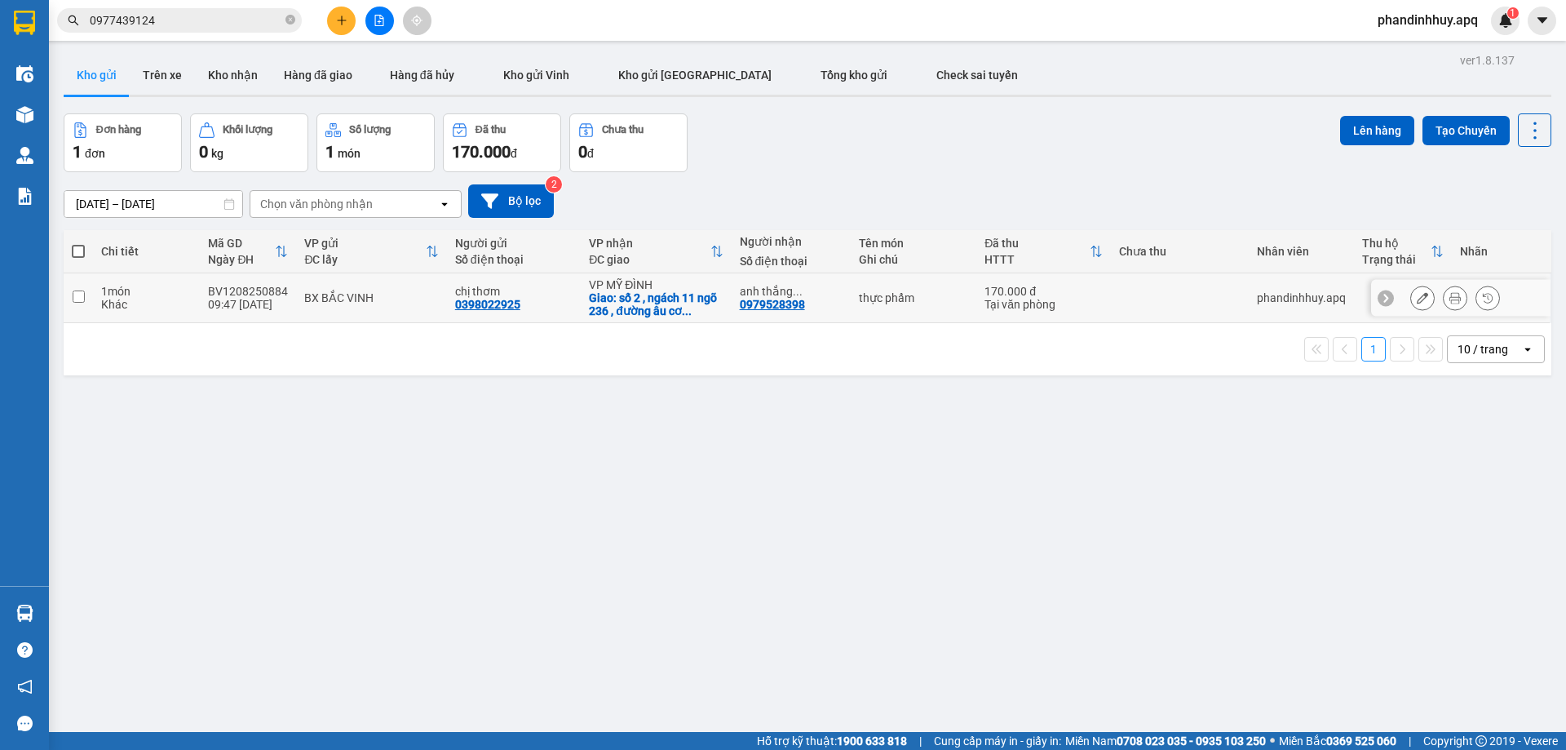
click at [123, 298] on div "Khác" at bounding box center [146, 304] width 91 height 13
checkbox input "true"
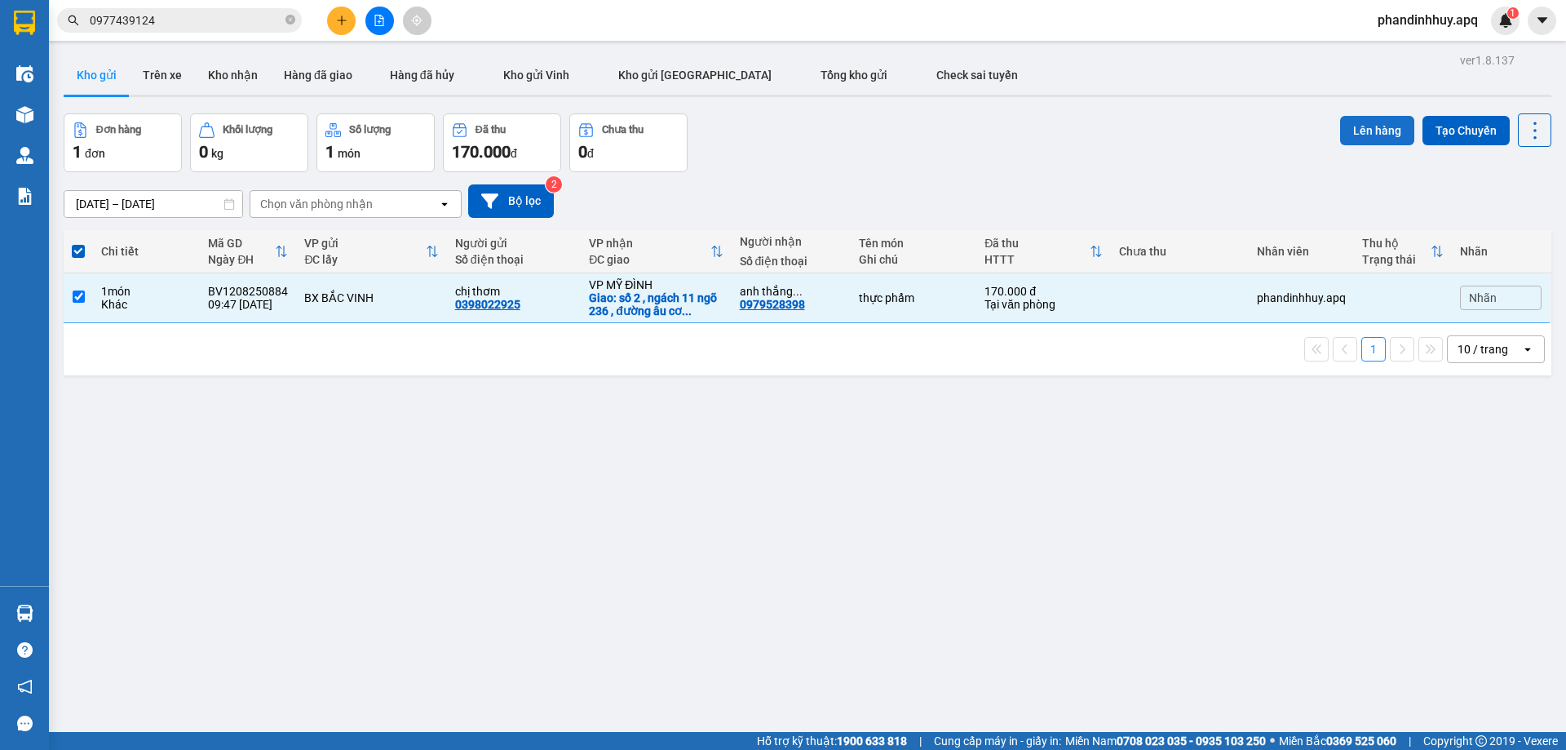
click at [1361, 127] on button "Lên hàng" at bounding box center [1377, 130] width 74 height 29
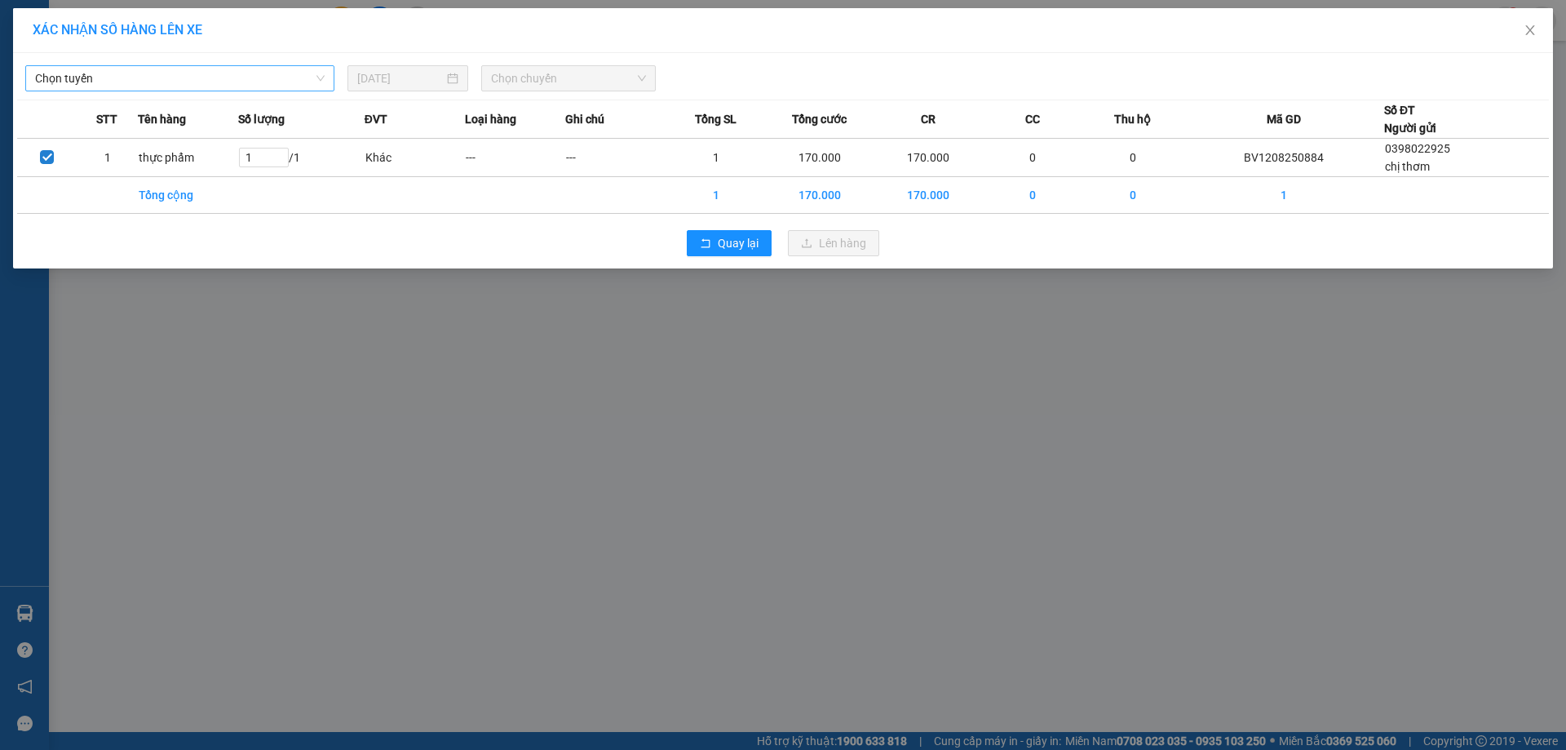
click at [216, 84] on span "Chọn tuyến" at bounding box center [180, 78] width 290 height 24
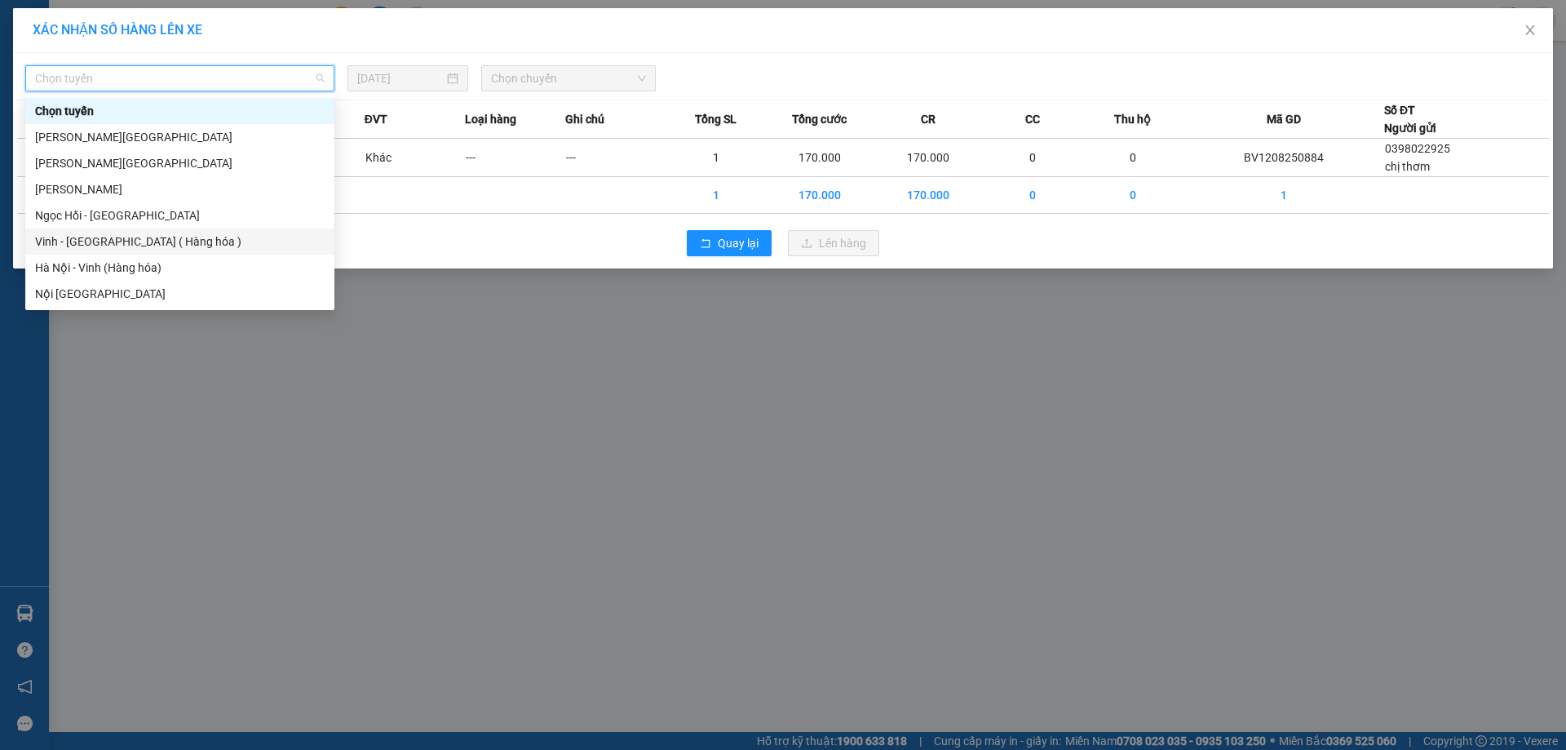
click at [184, 240] on div "Vinh - [GEOGRAPHIC_DATA] ( Hàng hóa )" at bounding box center [180, 241] width 290 height 18
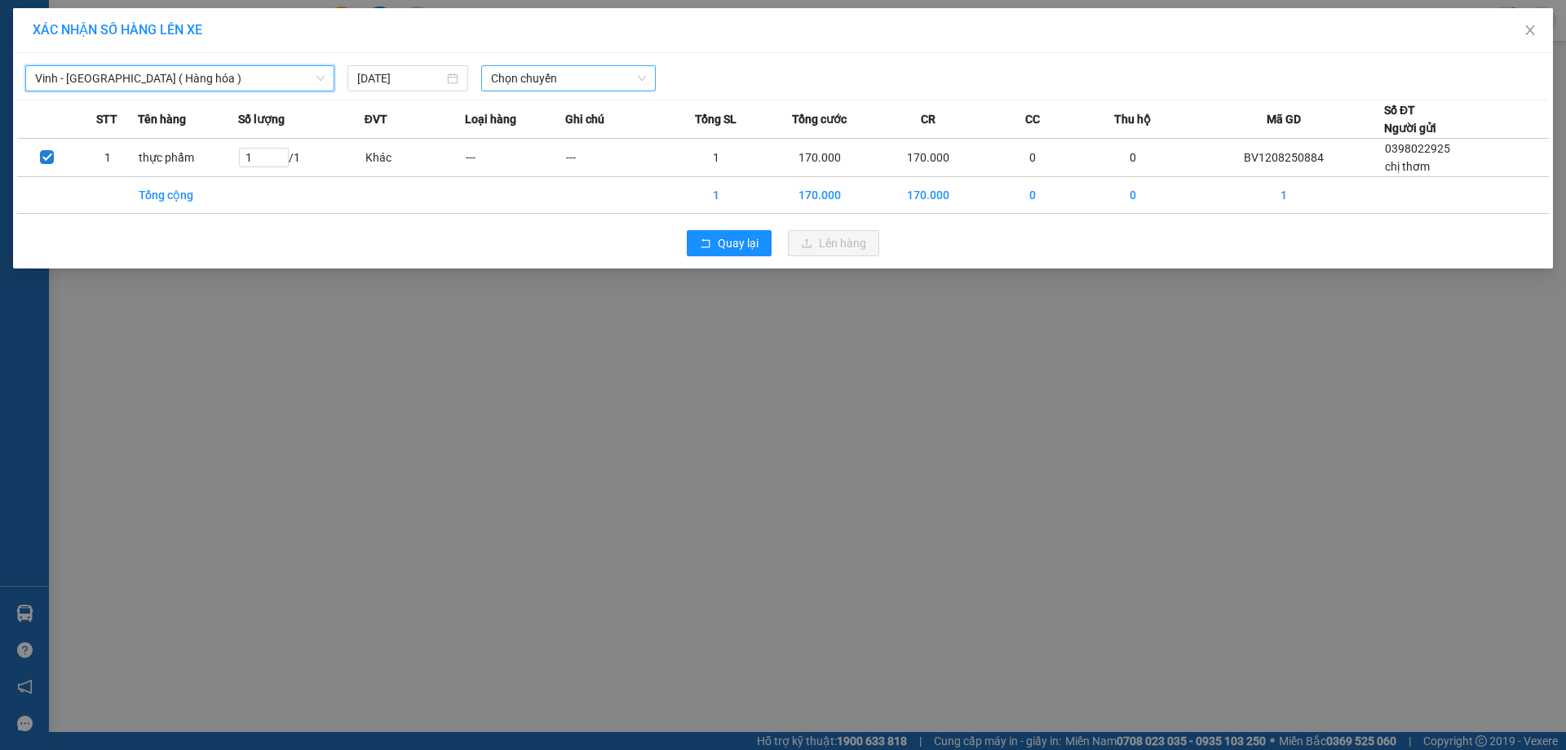
click at [639, 70] on span "Chọn chuyến" at bounding box center [568, 78] width 155 height 24
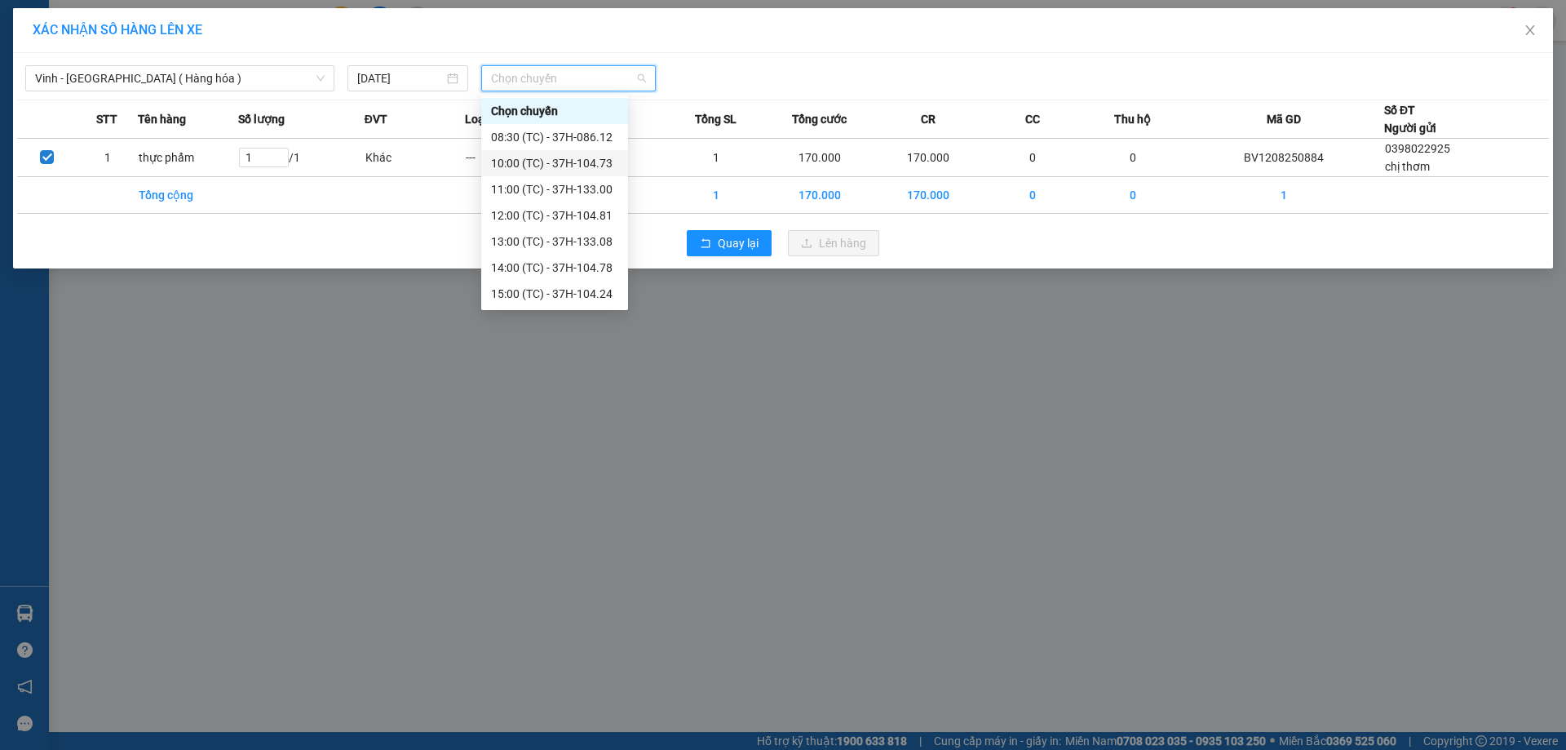
click at [587, 159] on div "10:00 (TC) - 37H-104.73" at bounding box center [554, 163] width 127 height 18
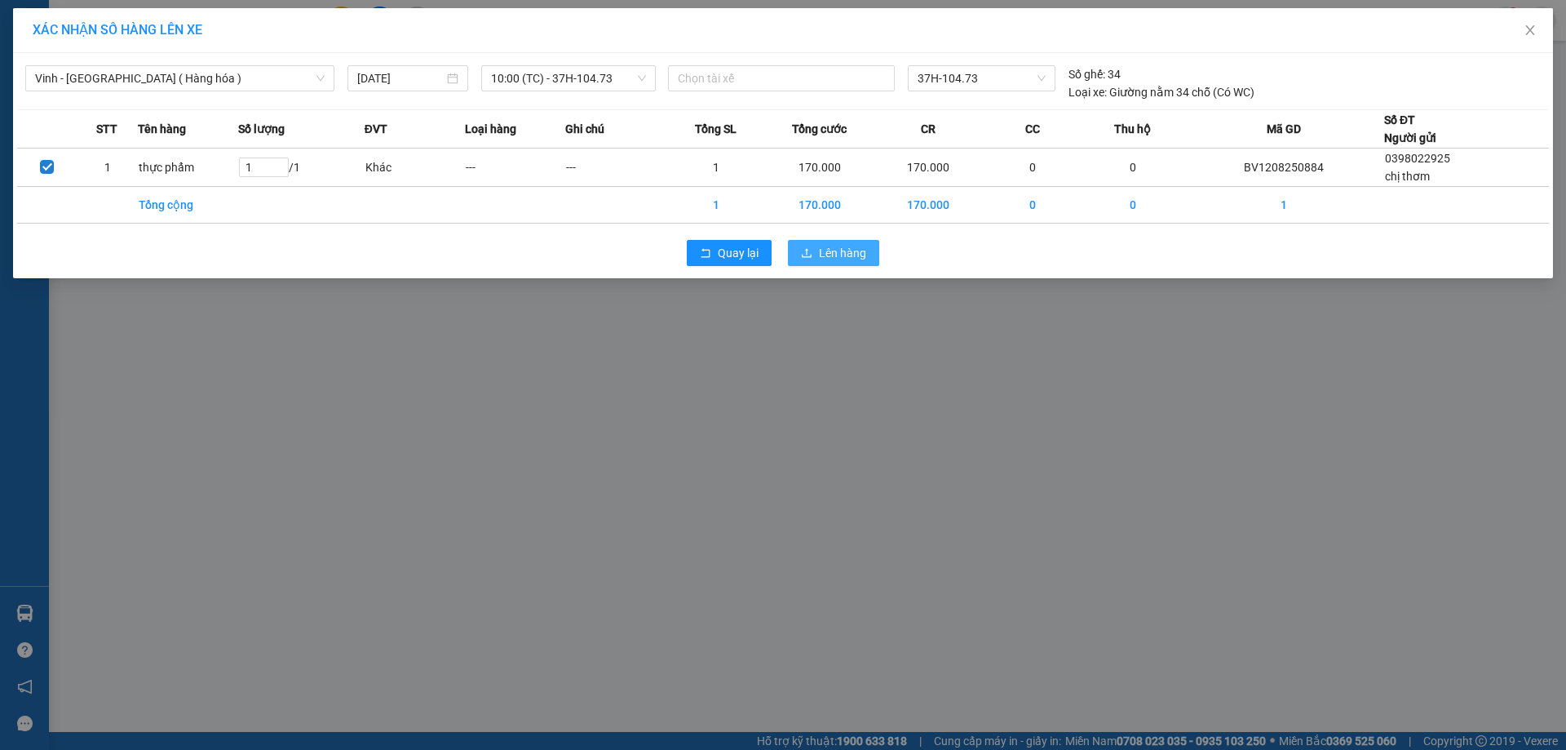
click at [839, 256] on span "Lên hàng" at bounding box center [842, 253] width 47 height 18
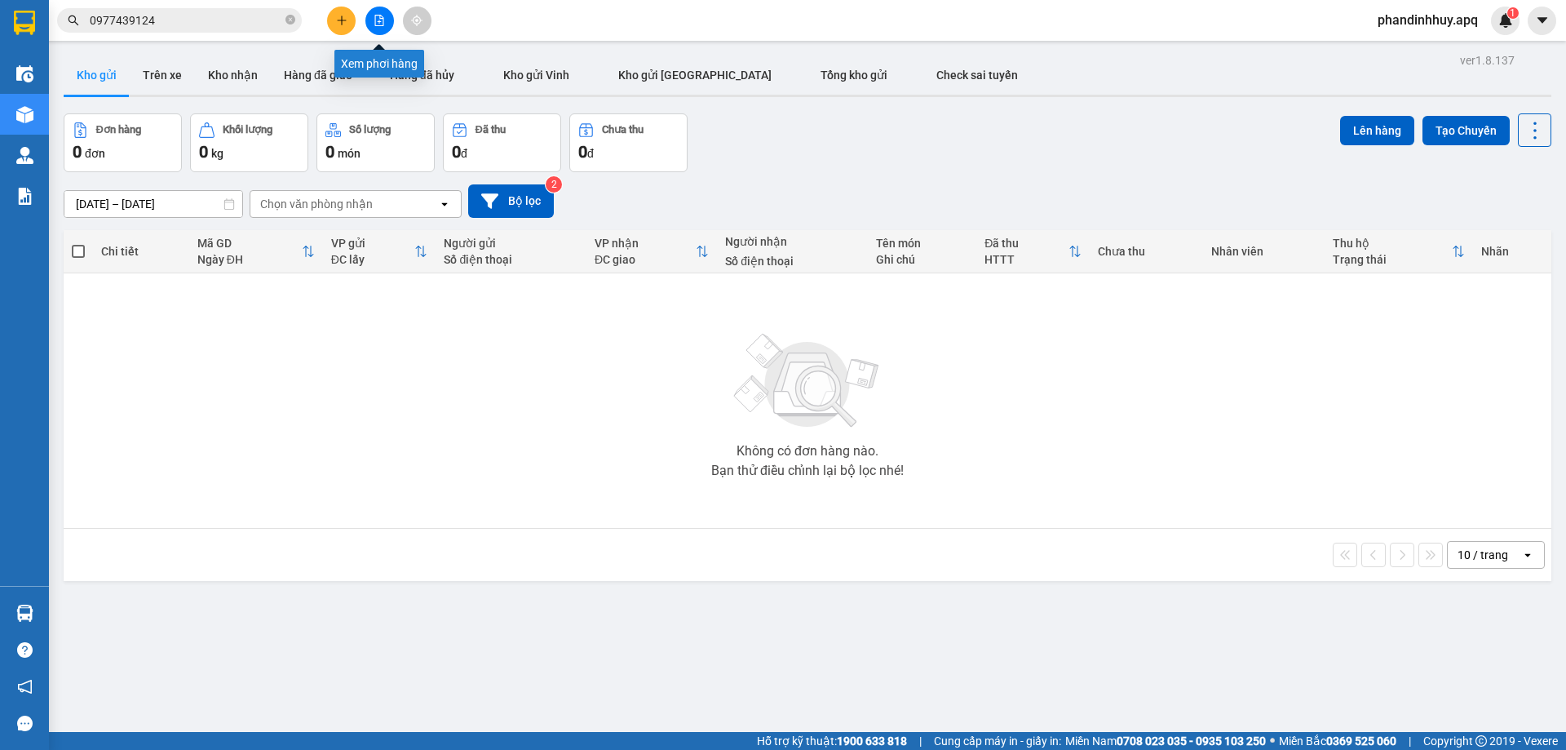
click at [378, 20] on icon "file-add" at bounding box center [379, 20] width 11 height 11
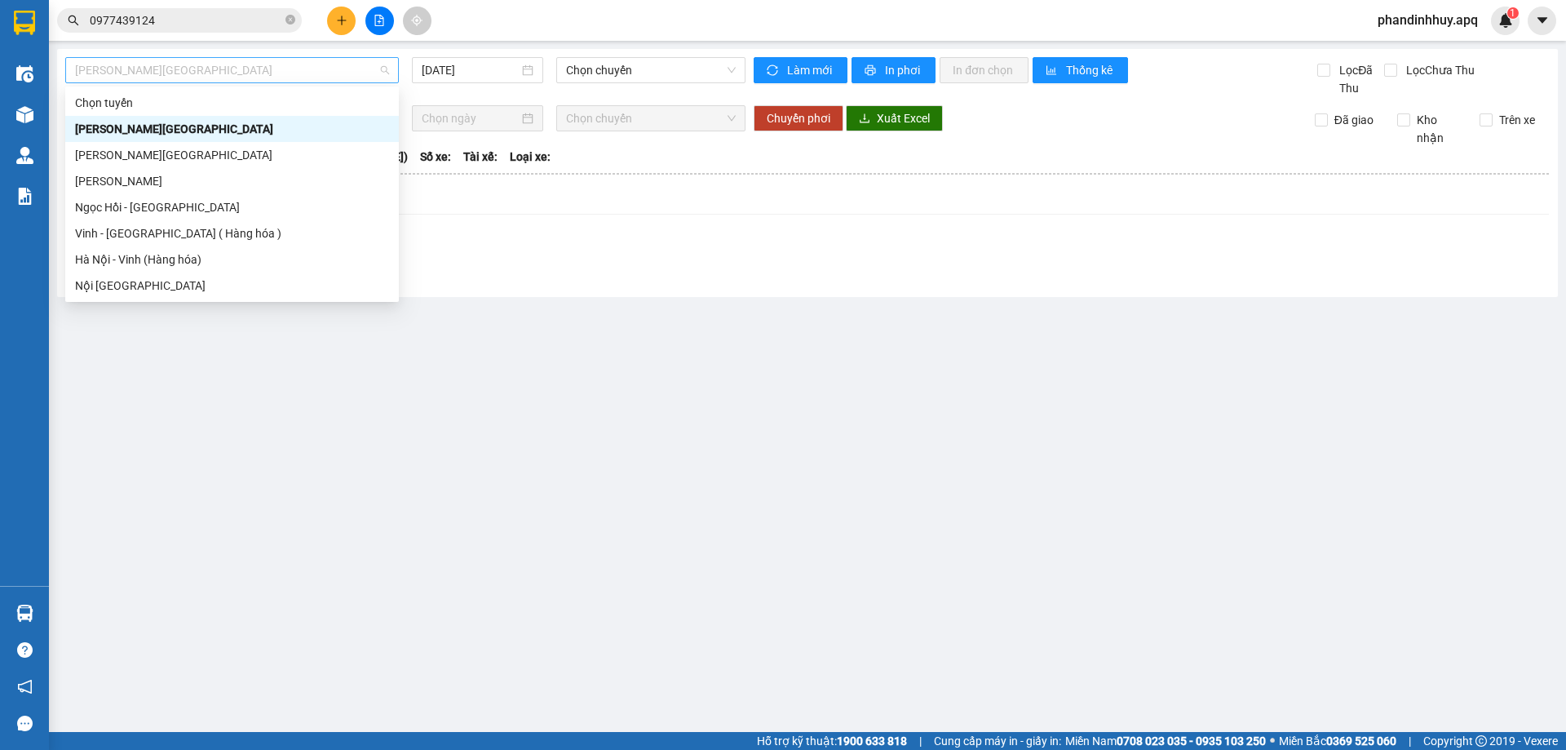
click at [242, 64] on span "[PERSON_NAME][GEOGRAPHIC_DATA]" at bounding box center [232, 70] width 314 height 24
click at [148, 232] on div "Vinh - [GEOGRAPHIC_DATA] ( Hàng hóa )" at bounding box center [232, 233] width 314 height 18
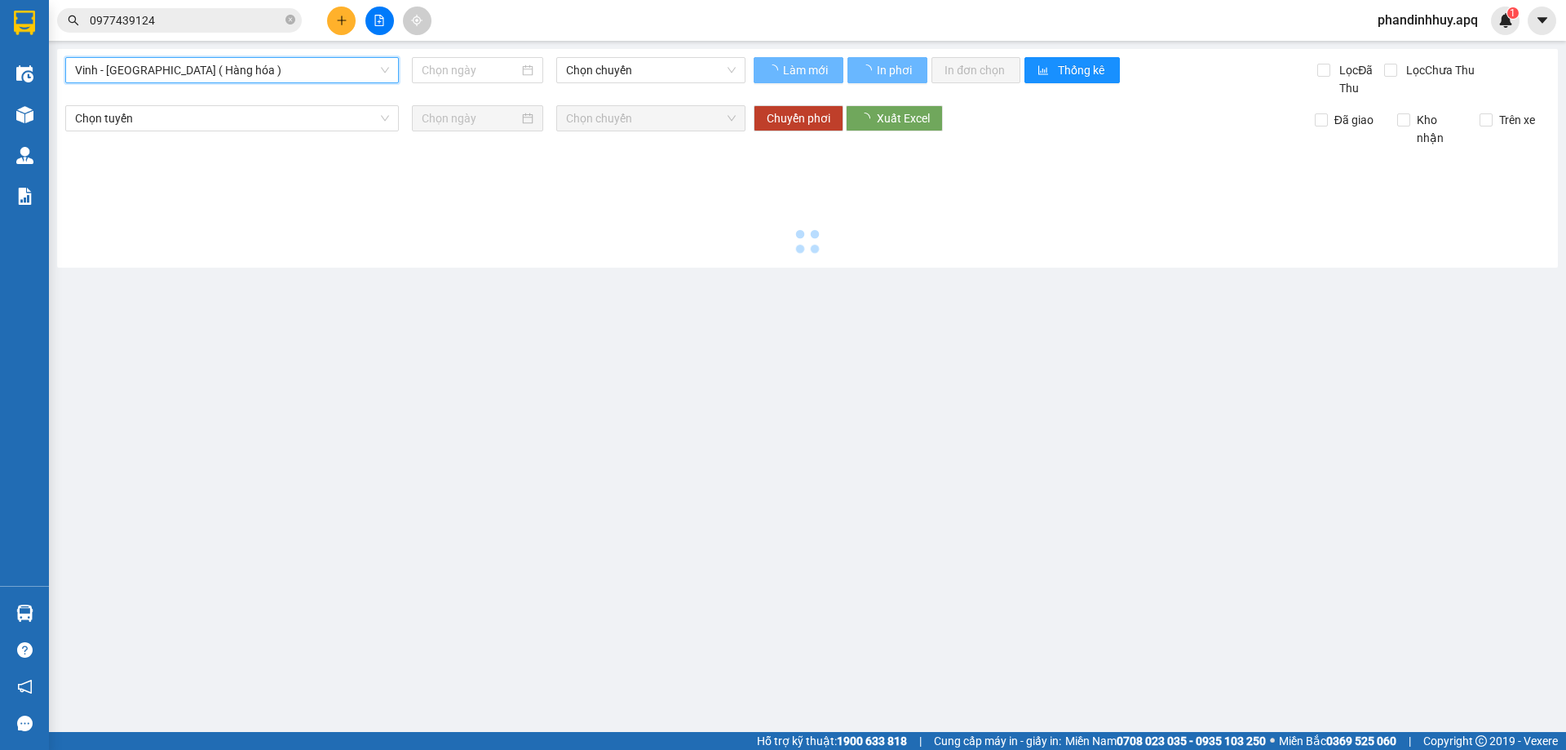
type input "[DATE]"
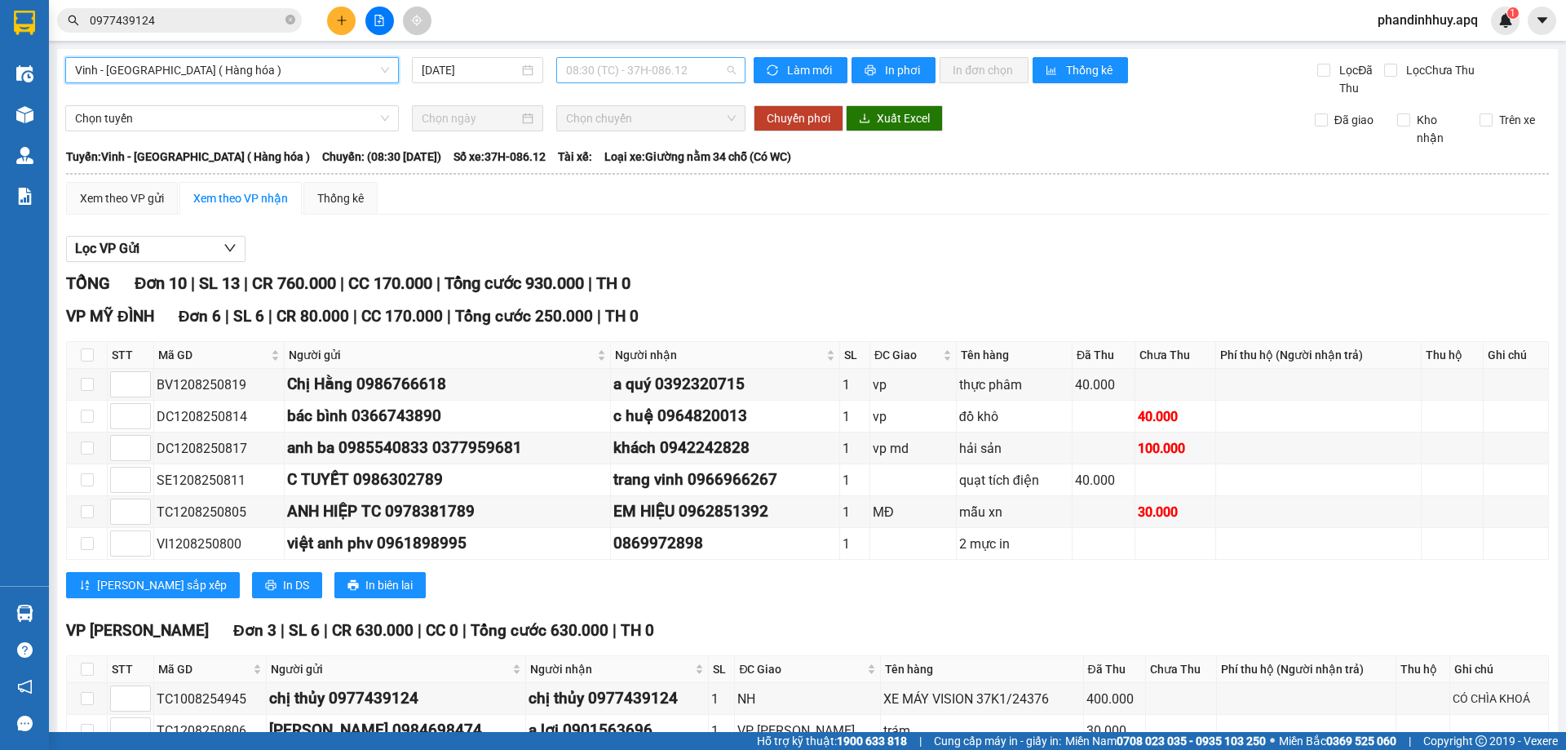
click at [728, 73] on span "08:30 (TC) - 37H-086.12" at bounding box center [651, 70] width 170 height 24
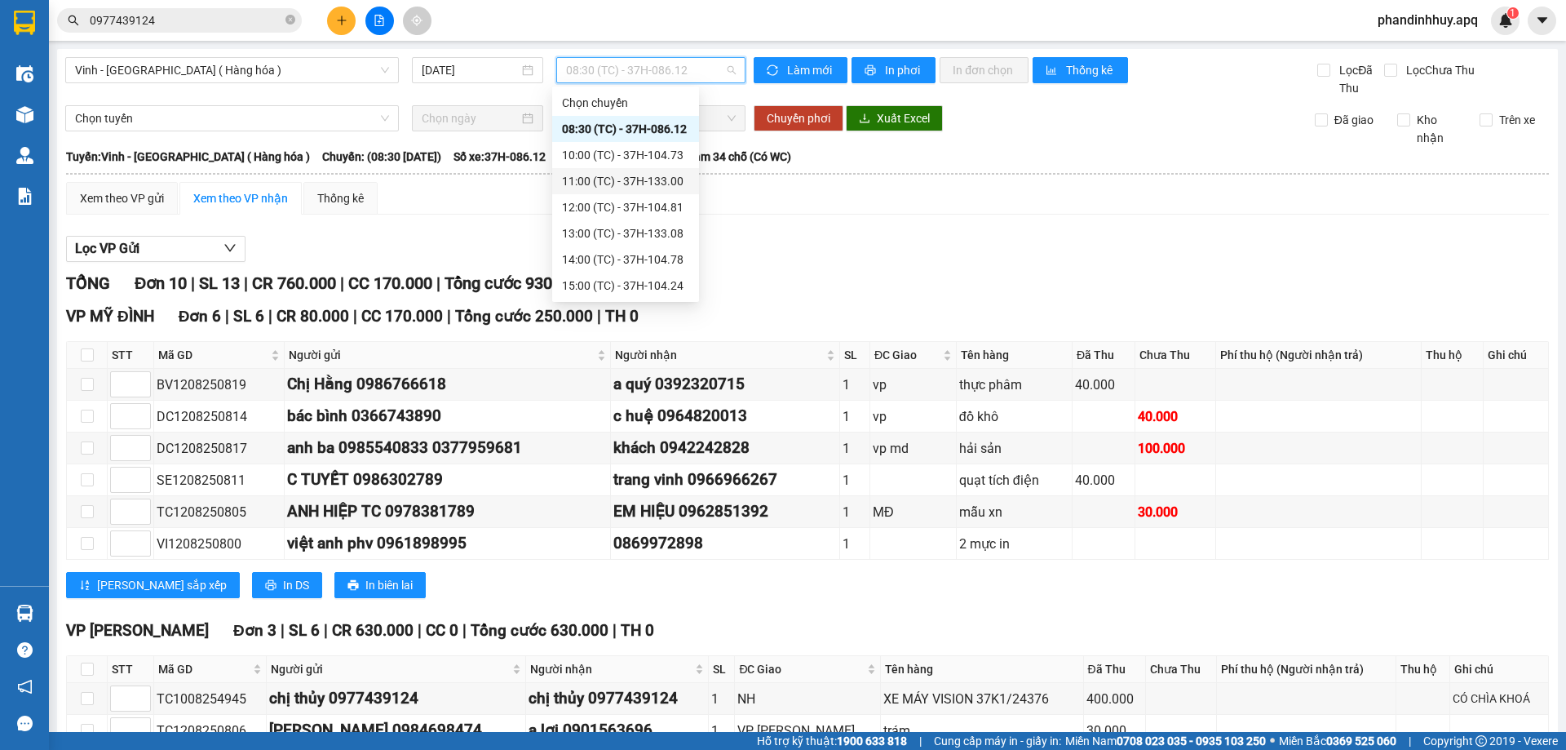
click at [653, 182] on div "11:00 (TC) - 37H-133.00" at bounding box center [625, 181] width 127 height 18
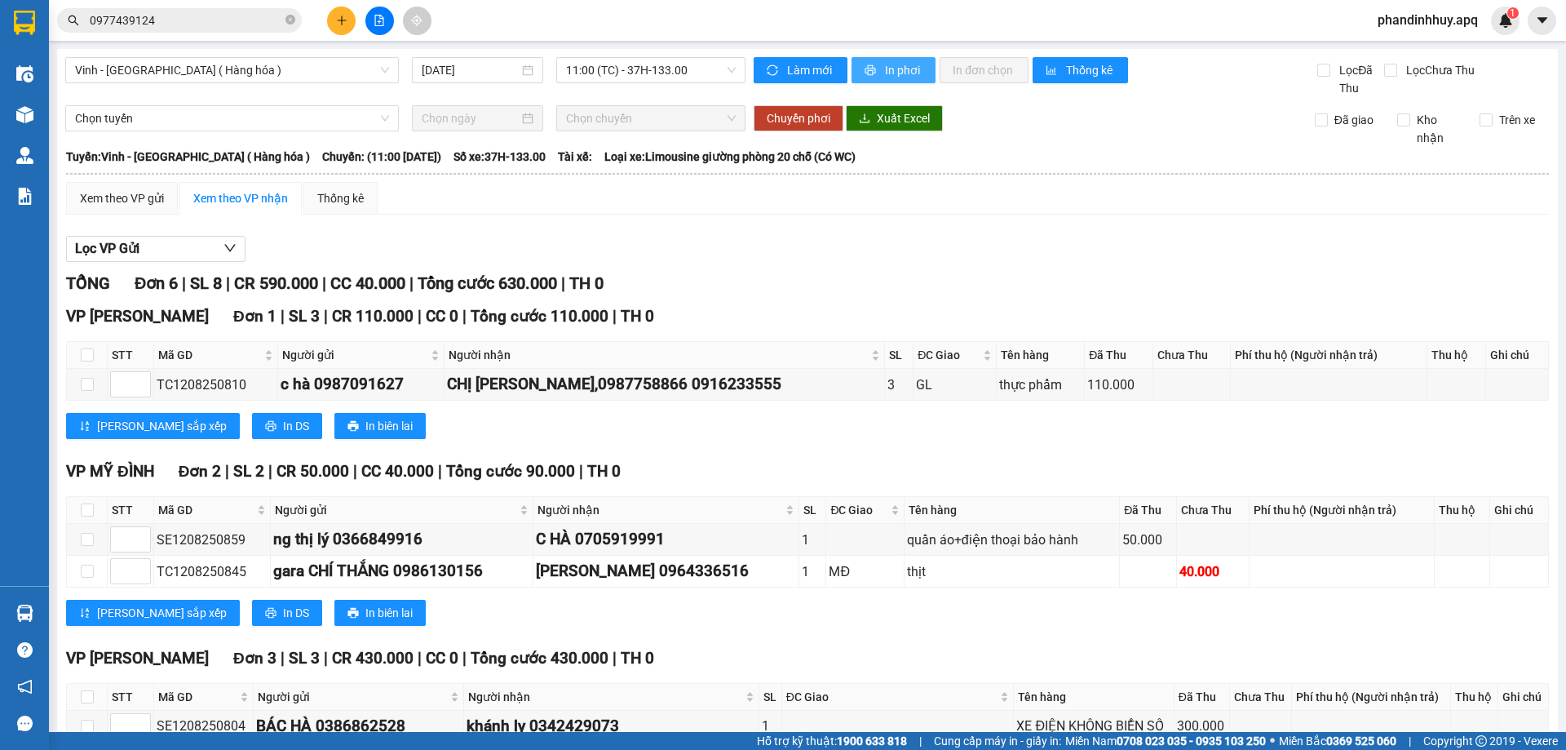
click at [885, 77] on span "In phơi" at bounding box center [904, 70] width 38 height 18
